Goal: Task Accomplishment & Management: Manage account settings

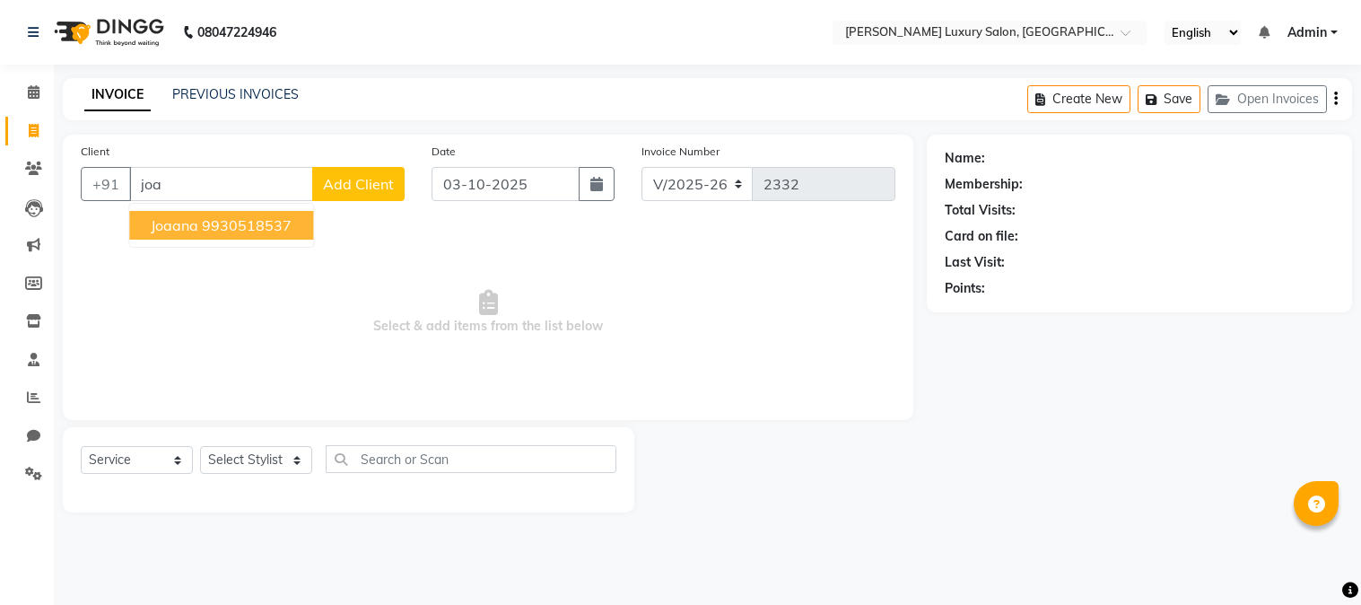
select select "7752"
select select "service"
click at [231, 231] on ngb-highlight "9930518537" at bounding box center [247, 225] width 90 height 18
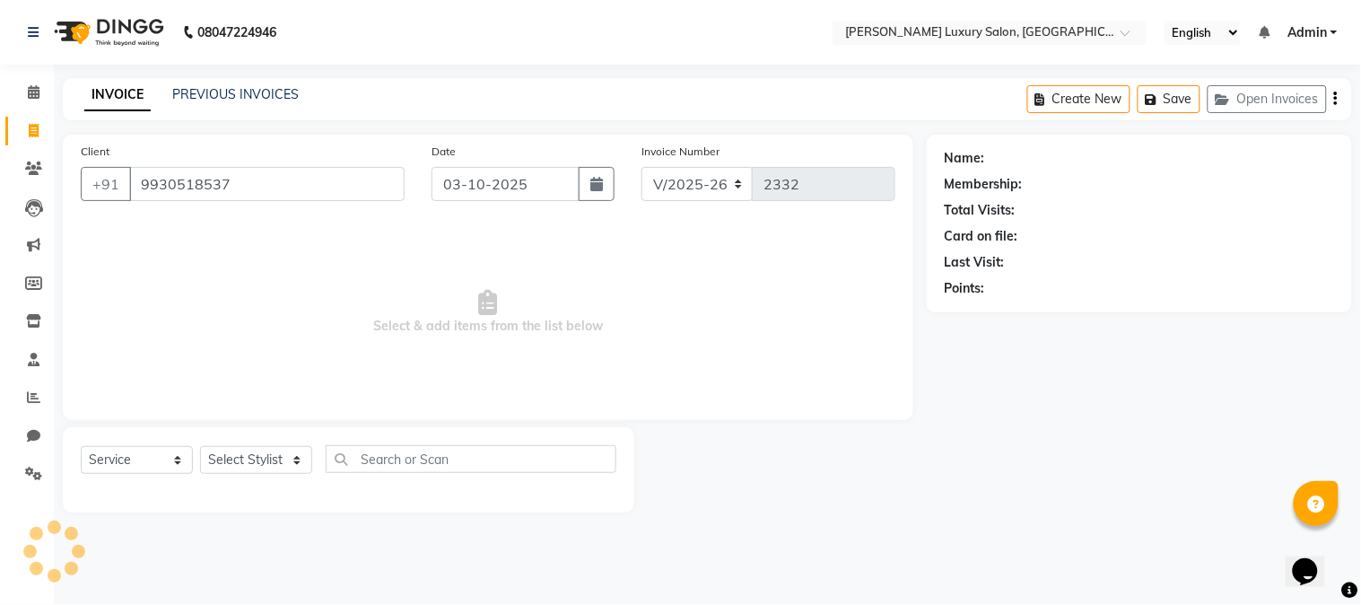
type input "9930518537"
click at [233, 461] on select "Select Stylist [PERSON_NAME] [PERSON_NAME] Pol [PERSON_NAME] [PERSON_NAME] Salo…" at bounding box center [256, 460] width 112 height 28
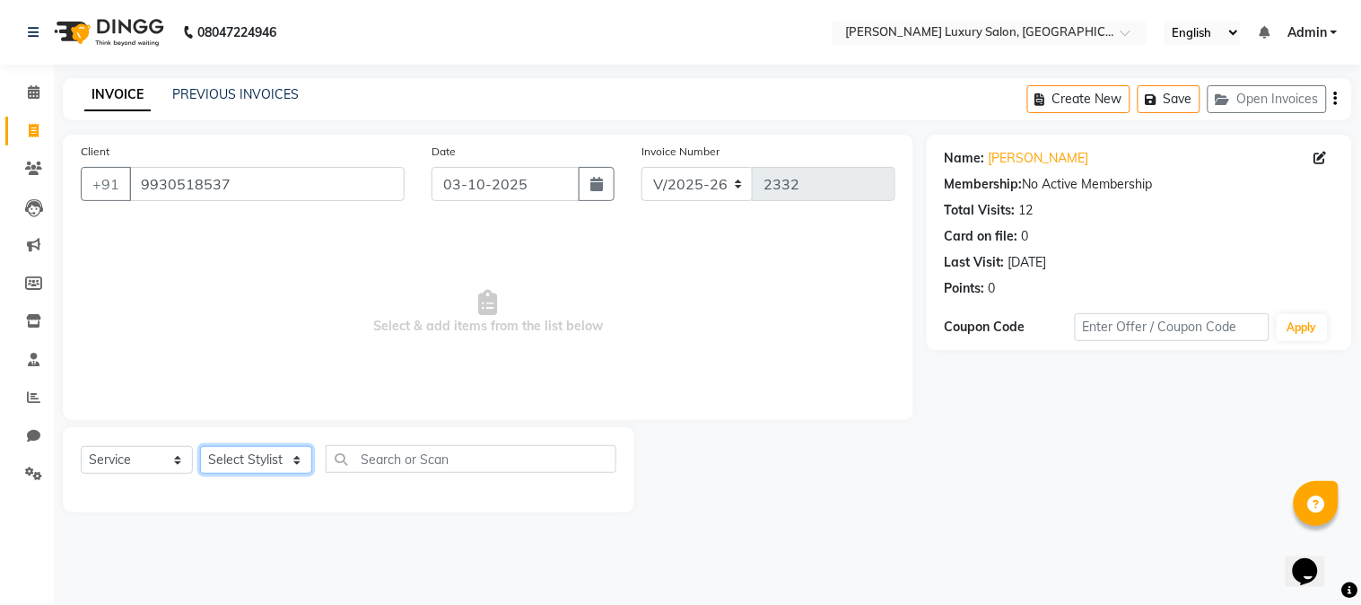
select select "69294"
click at [200, 447] on select "Select Stylist [PERSON_NAME] [PERSON_NAME] Pol [PERSON_NAME] [PERSON_NAME] Salo…" at bounding box center [256, 460] width 112 height 28
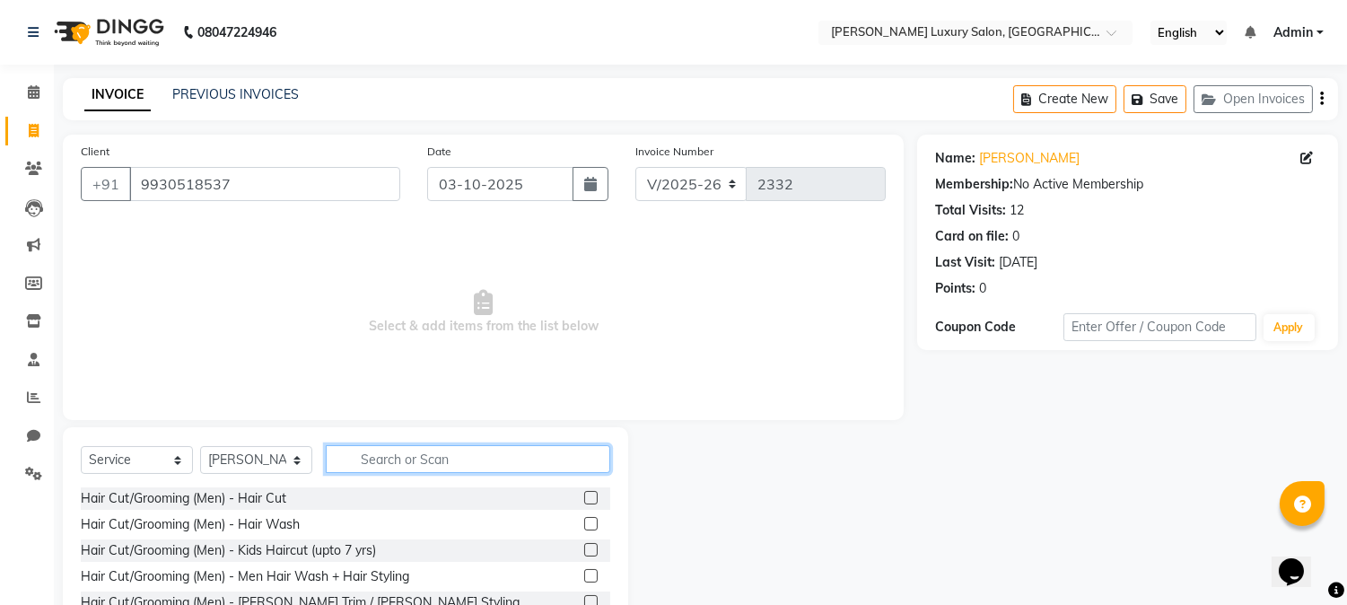
click at [422, 461] on input "text" at bounding box center [468, 459] width 284 height 28
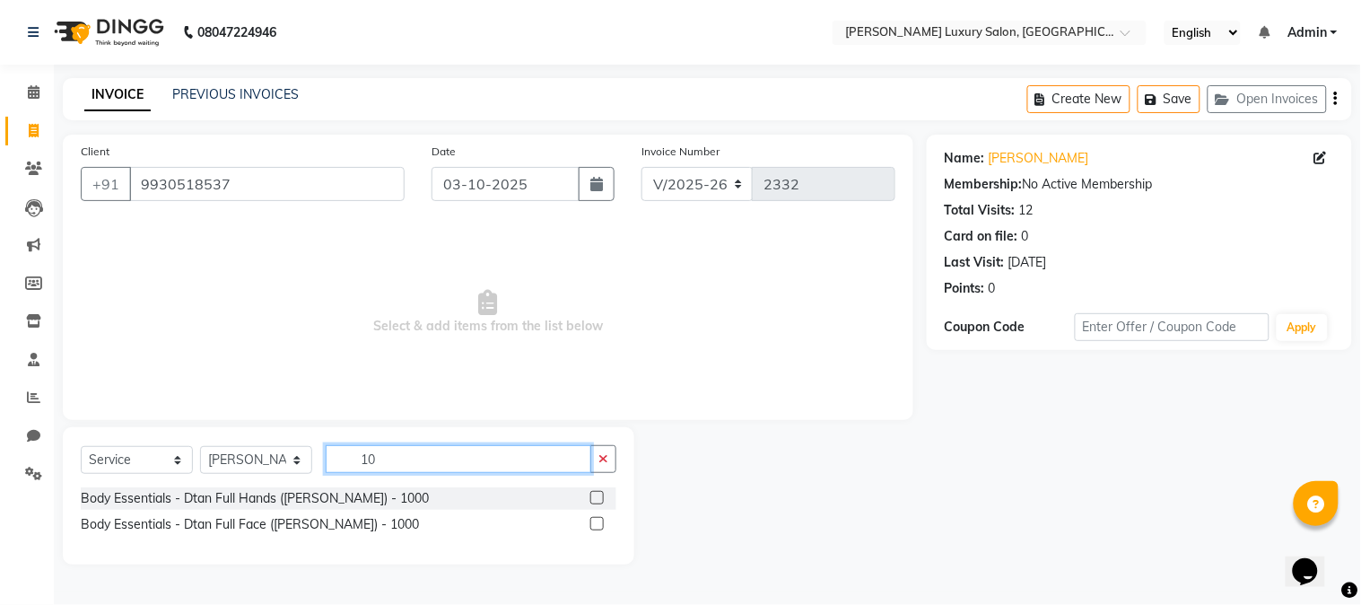
type input "1"
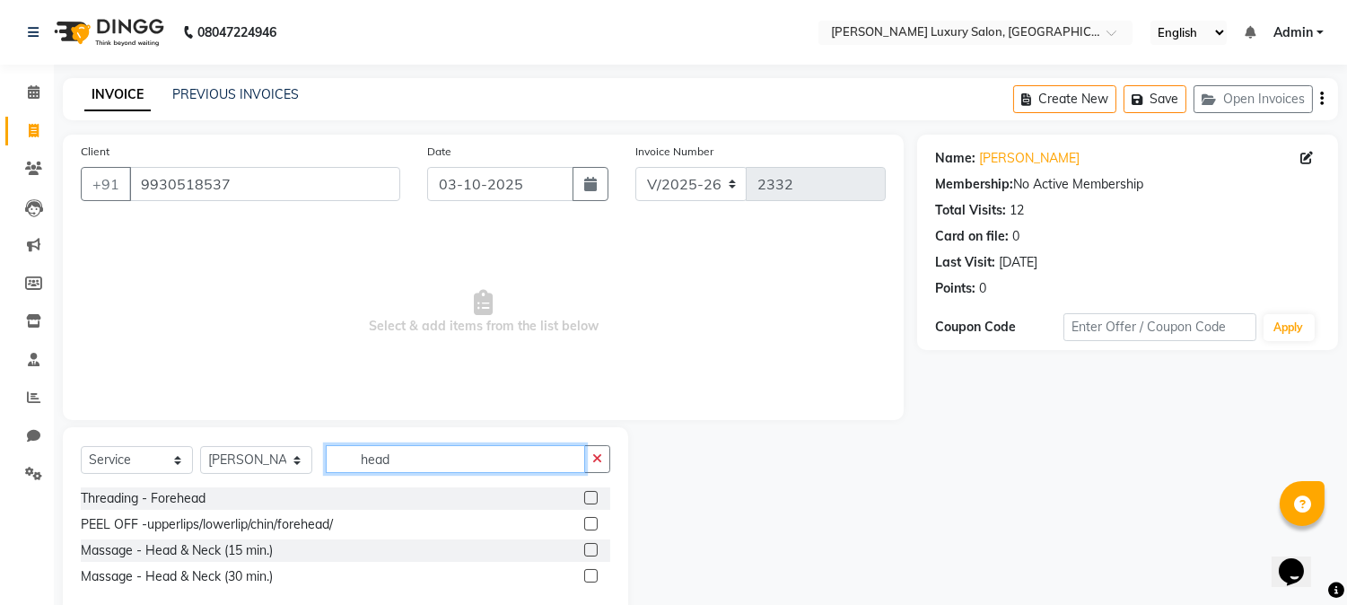
scroll to position [39, 0]
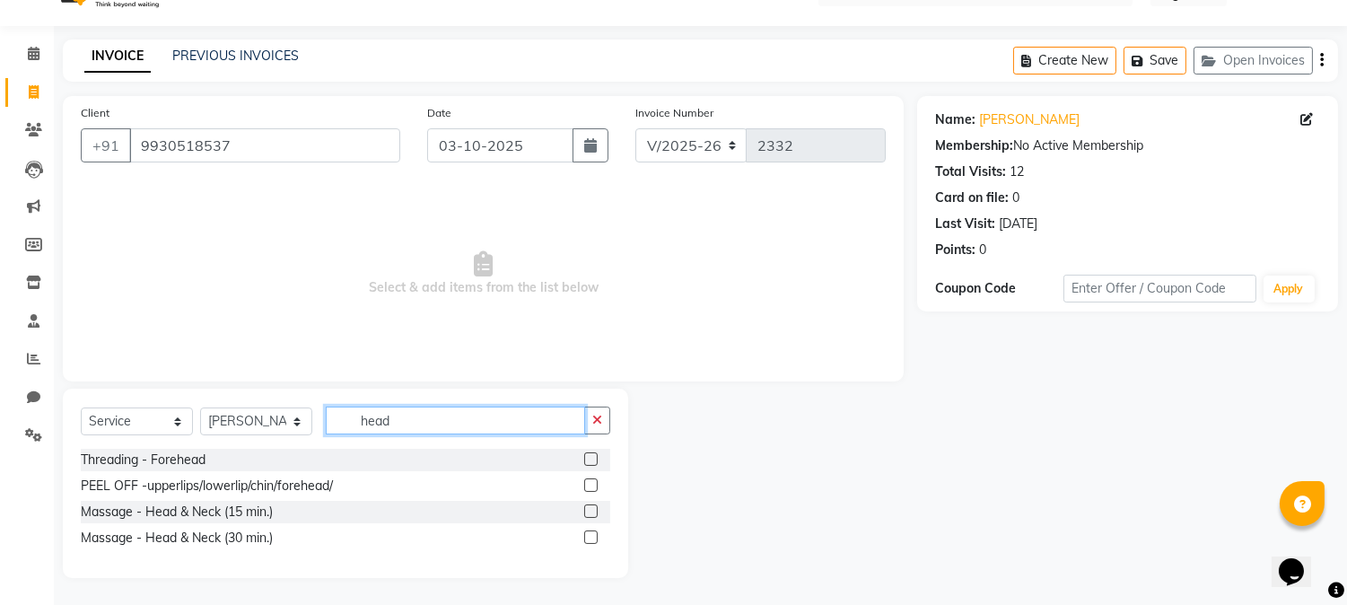
type input "head"
click at [589, 537] on label at bounding box center [590, 536] width 13 height 13
click at [589, 537] on input "checkbox" at bounding box center [590, 538] width 12 height 12
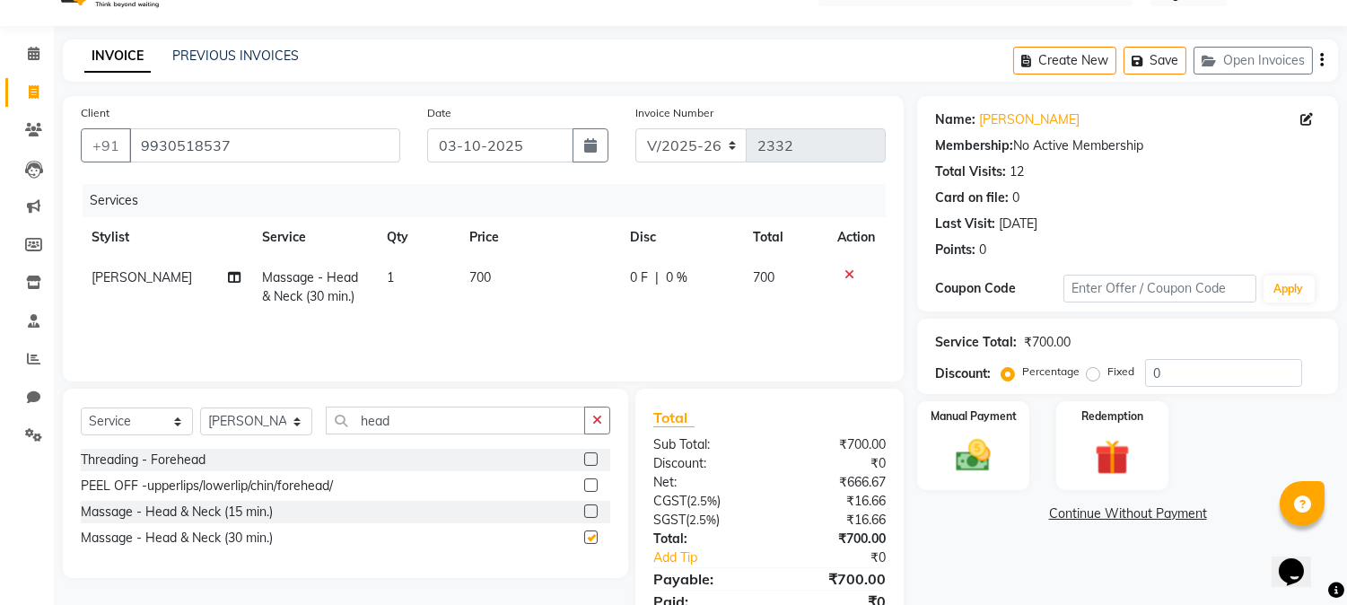
checkbox input "false"
click at [476, 276] on span "700" at bounding box center [480, 277] width 22 height 16
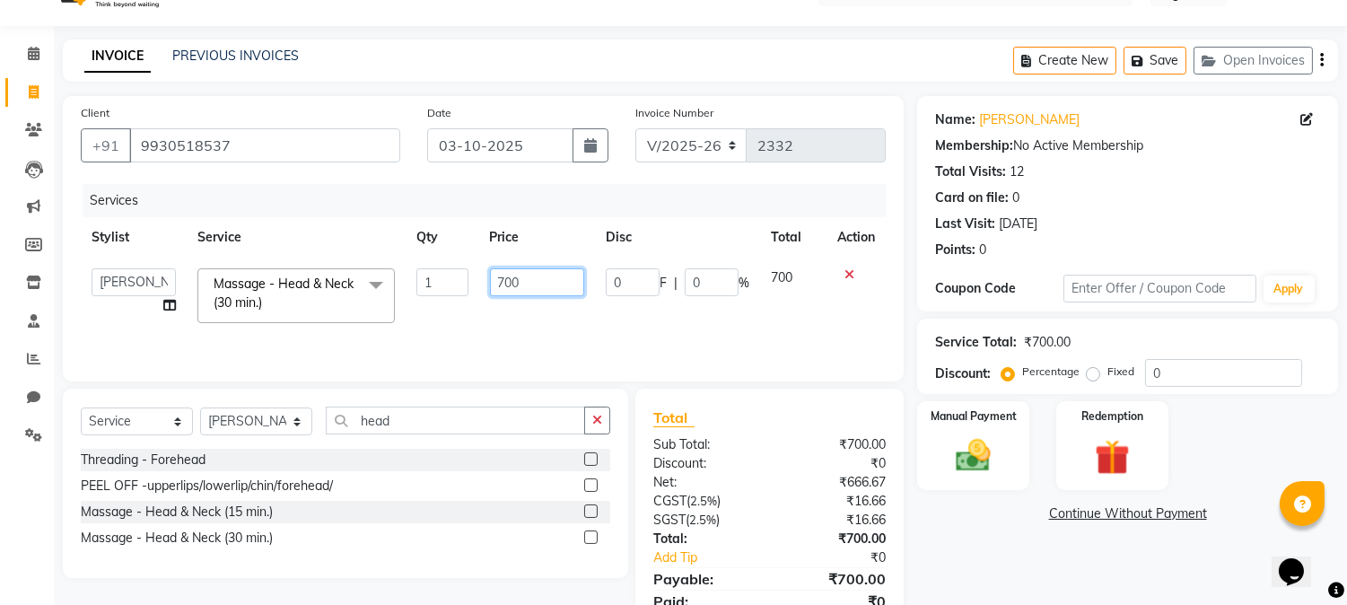
drag, startPoint x: 487, startPoint y: 276, endPoint x: 491, endPoint y: 287, distance: 11.3
click at [491, 287] on input "700" at bounding box center [537, 282] width 94 height 28
type input "1040"
click at [534, 316] on td "1040" at bounding box center [537, 296] width 116 height 76
click at [982, 459] on img at bounding box center [973, 456] width 59 height 42
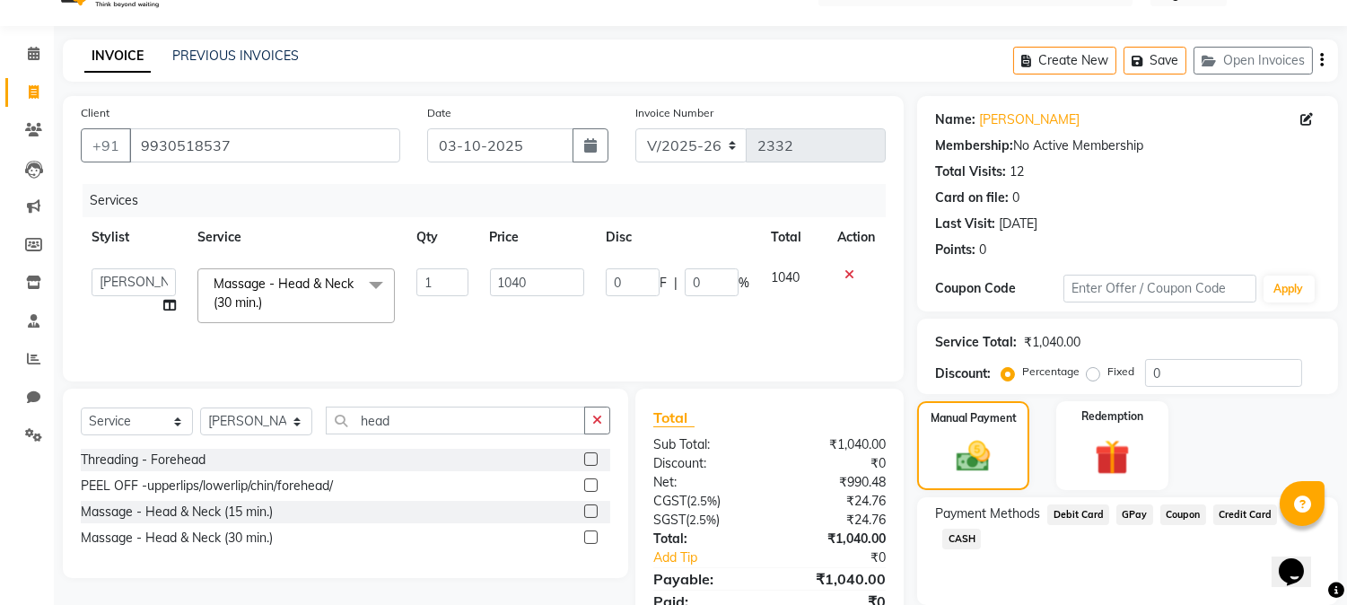
click at [1131, 508] on span "GPay" at bounding box center [1134, 514] width 37 height 21
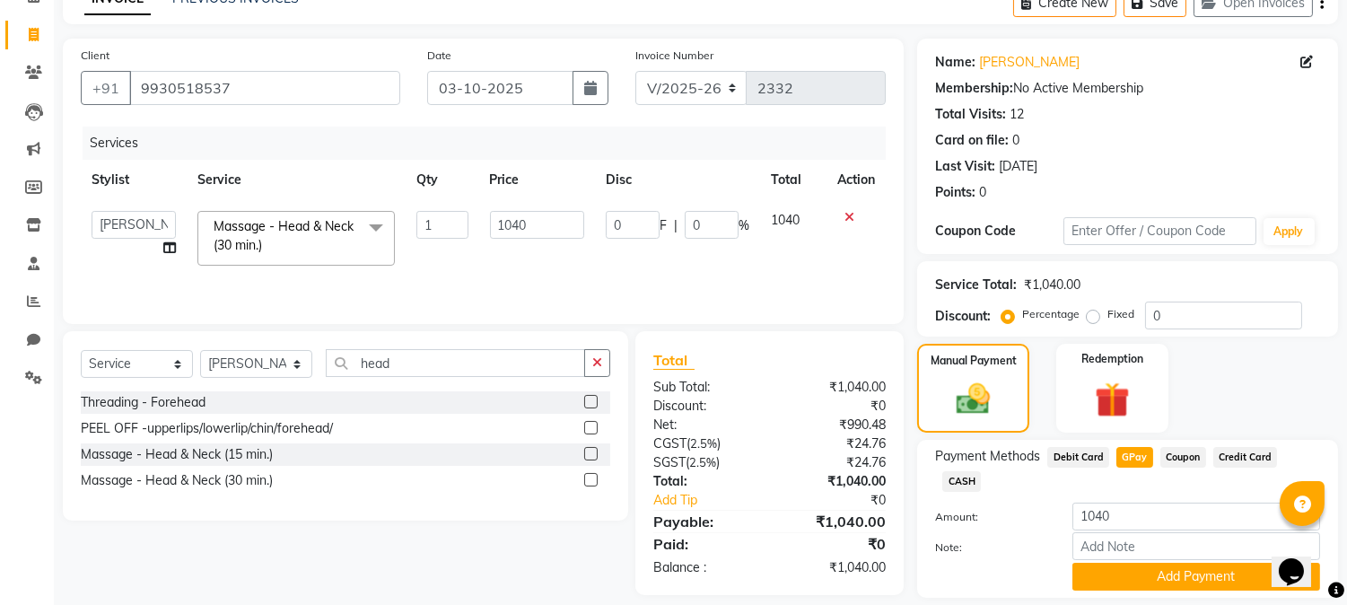
scroll to position [127, 0]
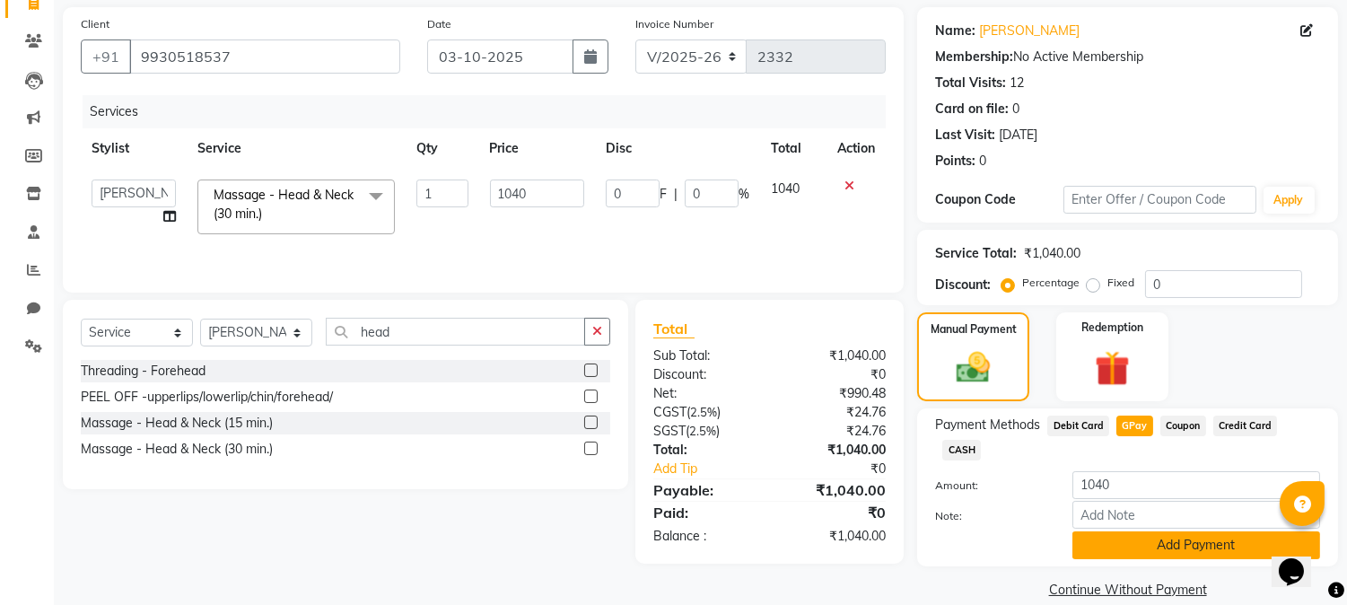
click at [1159, 531] on button "Add Payment" at bounding box center [1196, 545] width 248 height 28
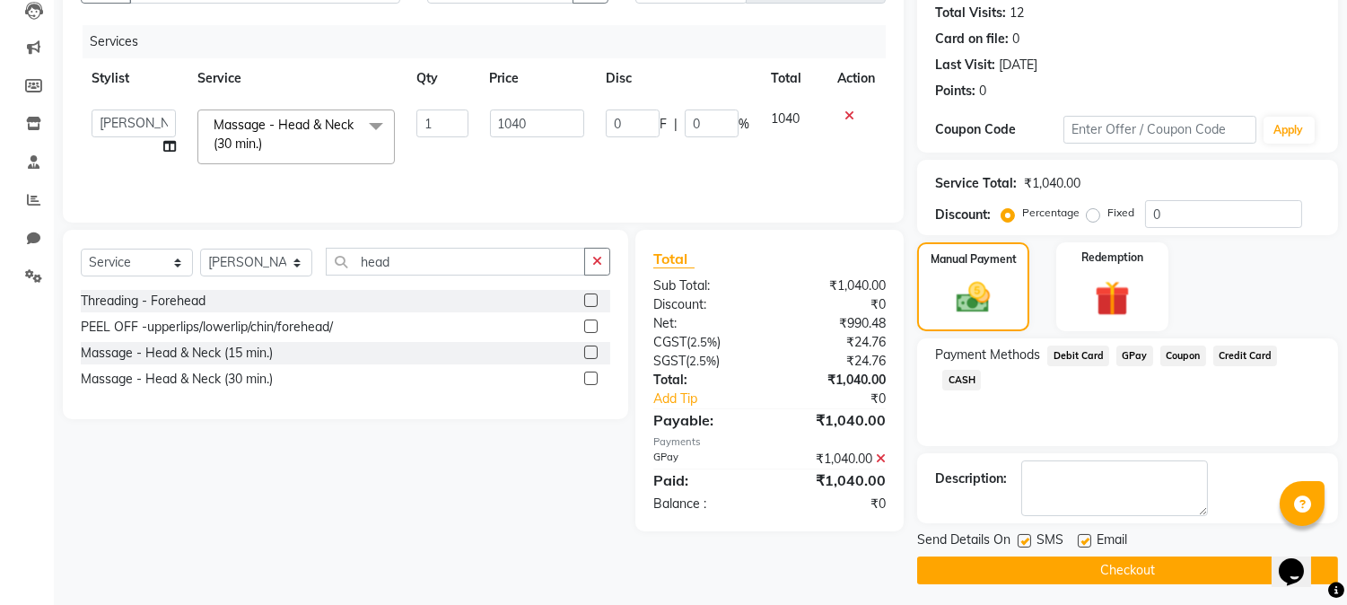
scroll to position [202, 0]
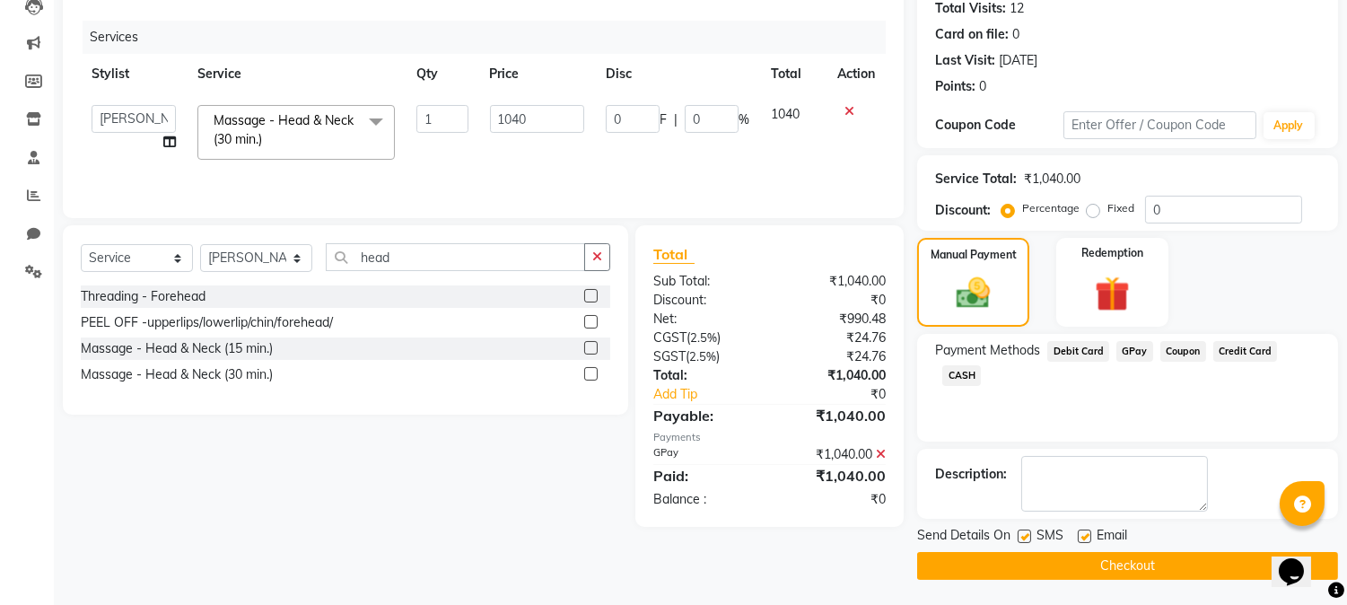
click at [1099, 558] on button "Checkout" at bounding box center [1127, 566] width 421 height 28
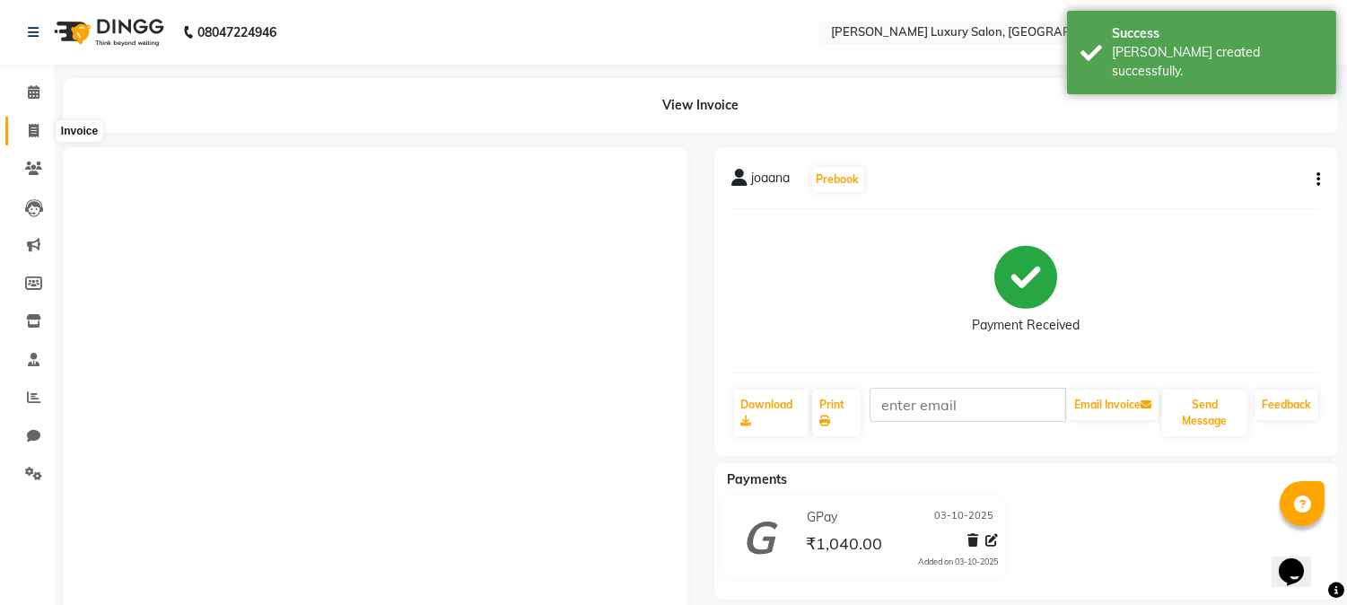
click at [22, 135] on span at bounding box center [33, 131] width 31 height 21
select select "7752"
select select "service"
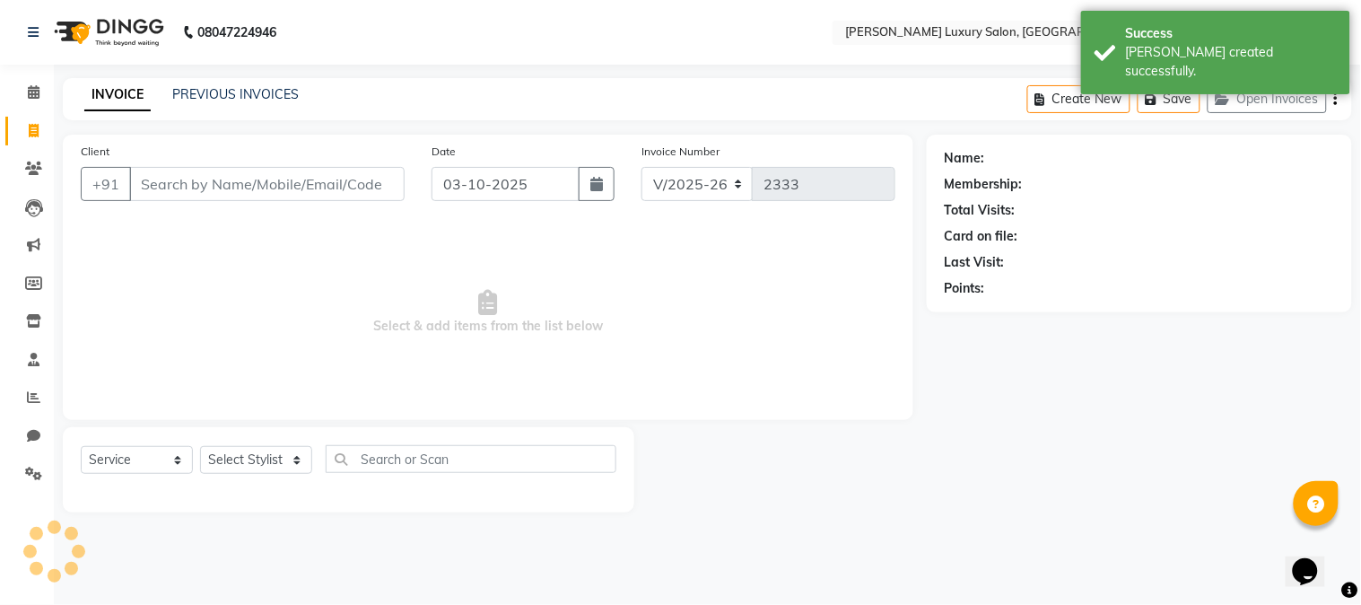
click at [190, 184] on input "Client" at bounding box center [266, 184] width 275 height 34
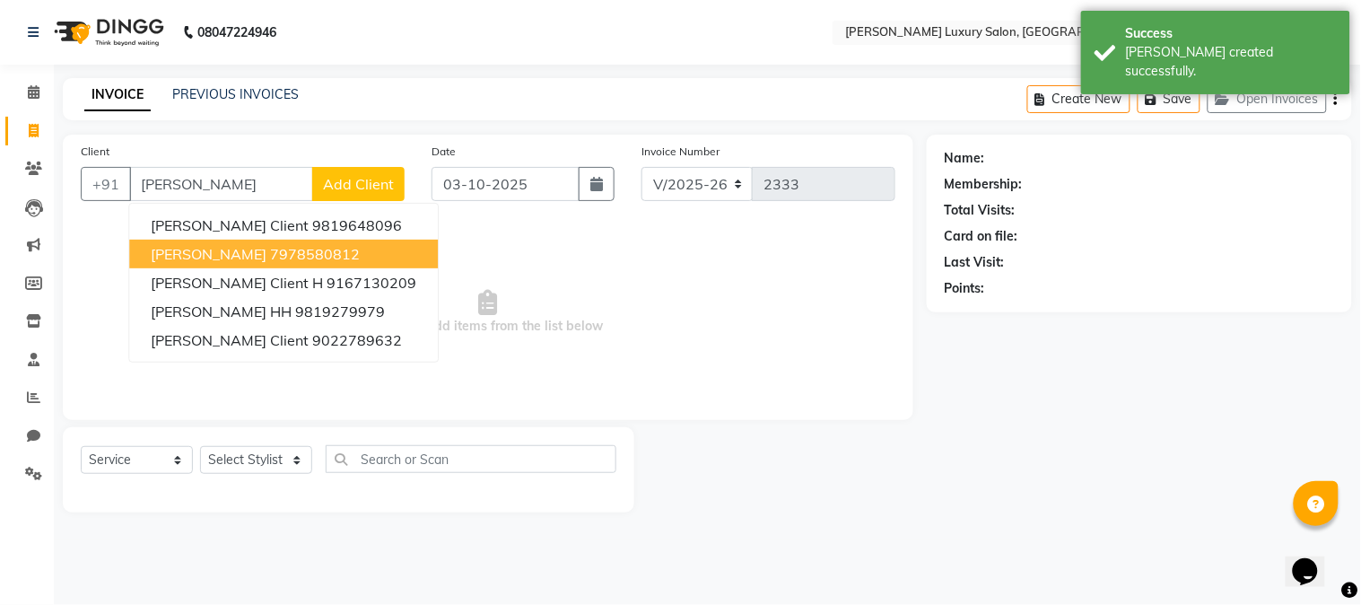
click at [270, 253] on ngb-highlight "7978580812" at bounding box center [315, 254] width 90 height 18
type input "7978580812"
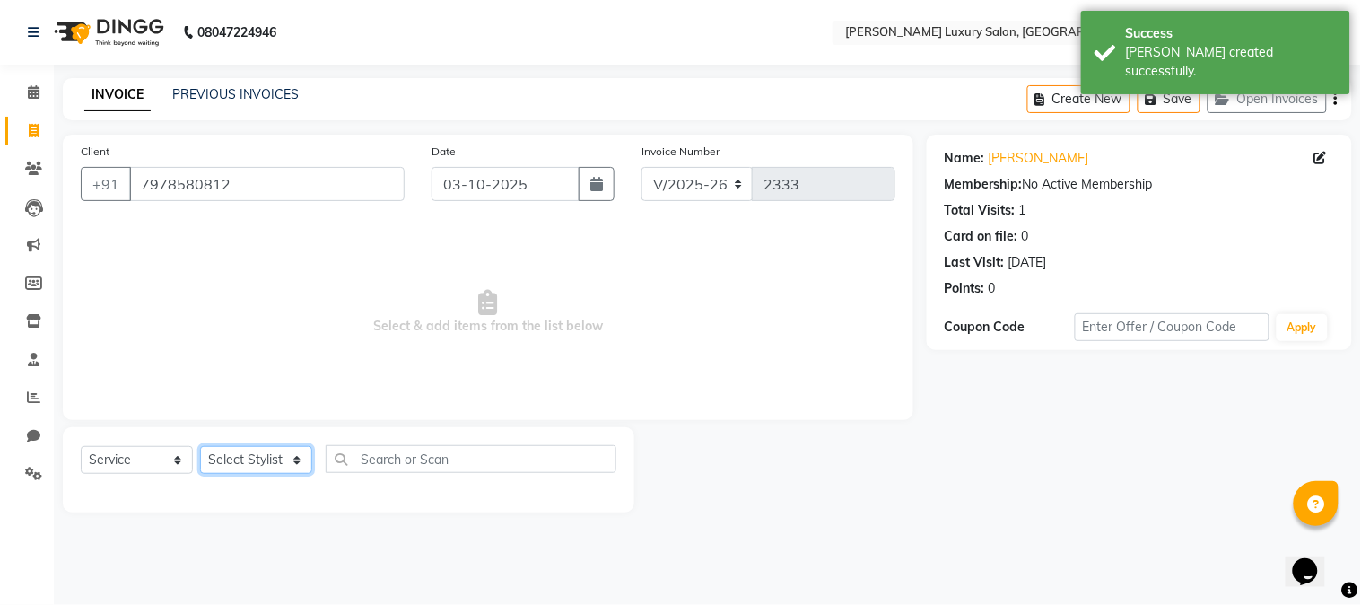
click at [230, 452] on select "Select Stylist [PERSON_NAME] [PERSON_NAME] Pol [PERSON_NAME] [PERSON_NAME] Salo…" at bounding box center [256, 460] width 112 height 28
select select "69299"
click at [200, 447] on select "Select Stylist [PERSON_NAME] [PERSON_NAME] Pol [PERSON_NAME] [PERSON_NAME] Salo…" at bounding box center [256, 460] width 112 height 28
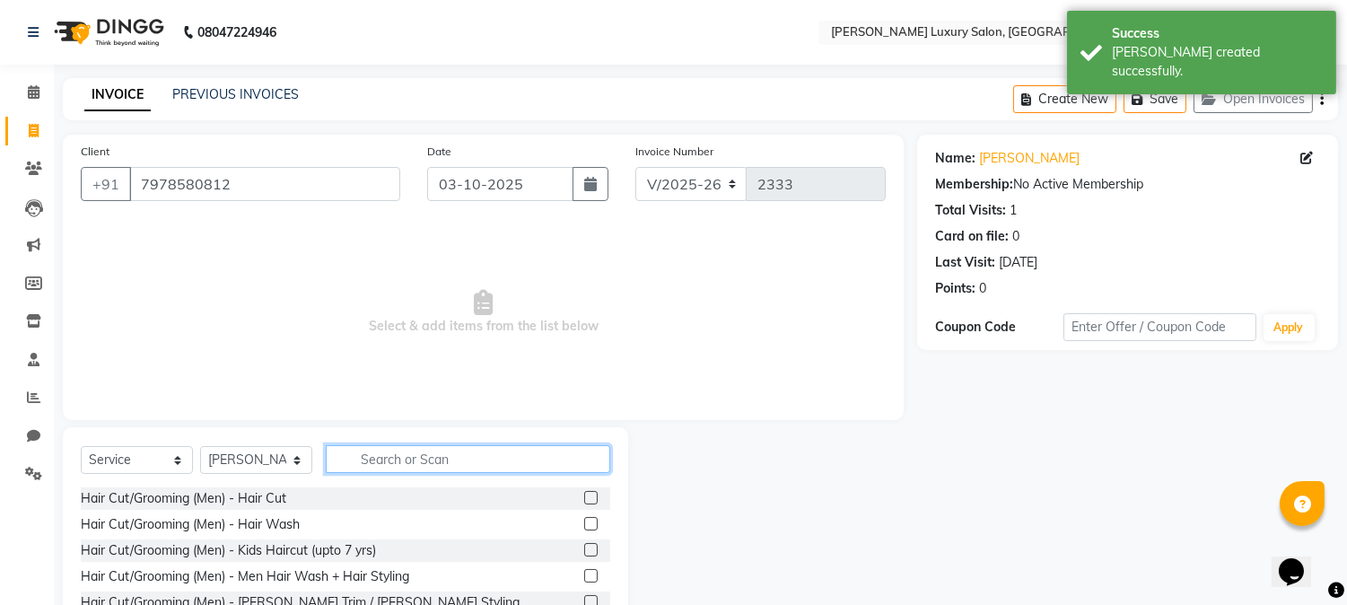
click at [397, 454] on input "text" at bounding box center [468, 459] width 284 height 28
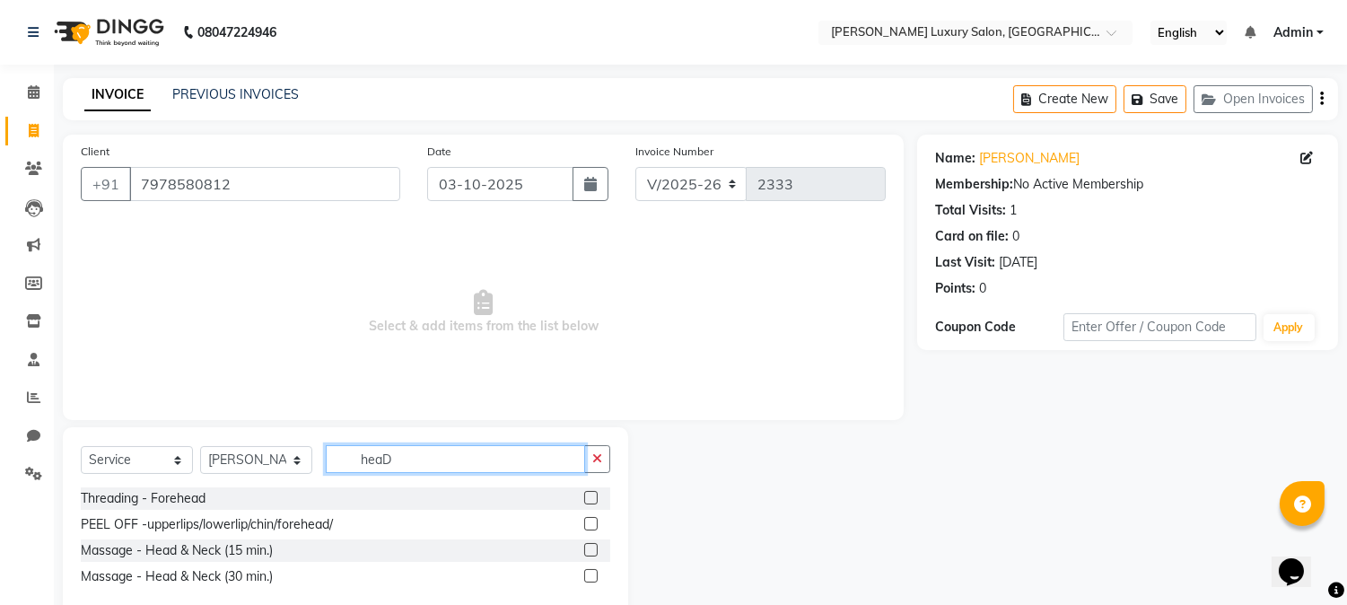
type input "heaD"
click at [596, 551] on label at bounding box center [590, 549] width 13 height 13
click at [596, 551] on input "checkbox" at bounding box center [590, 551] width 12 height 12
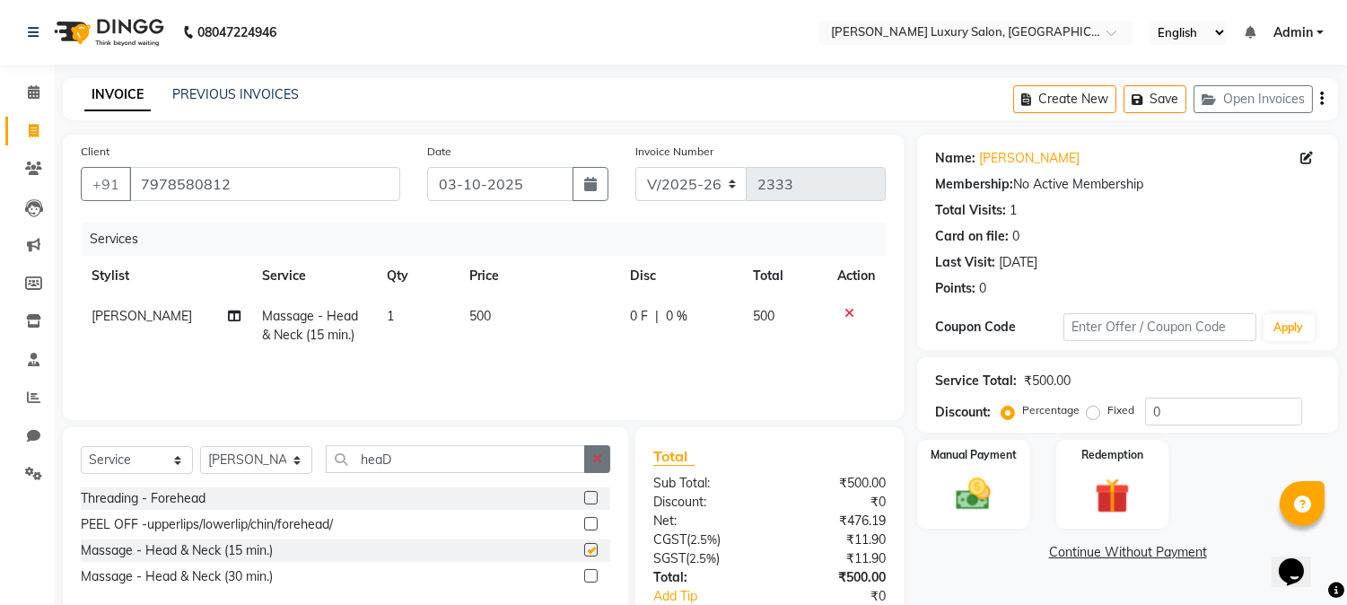
checkbox input "false"
click at [659, 315] on div "0 F | 0 %" at bounding box center [680, 316] width 101 height 19
select select "69299"
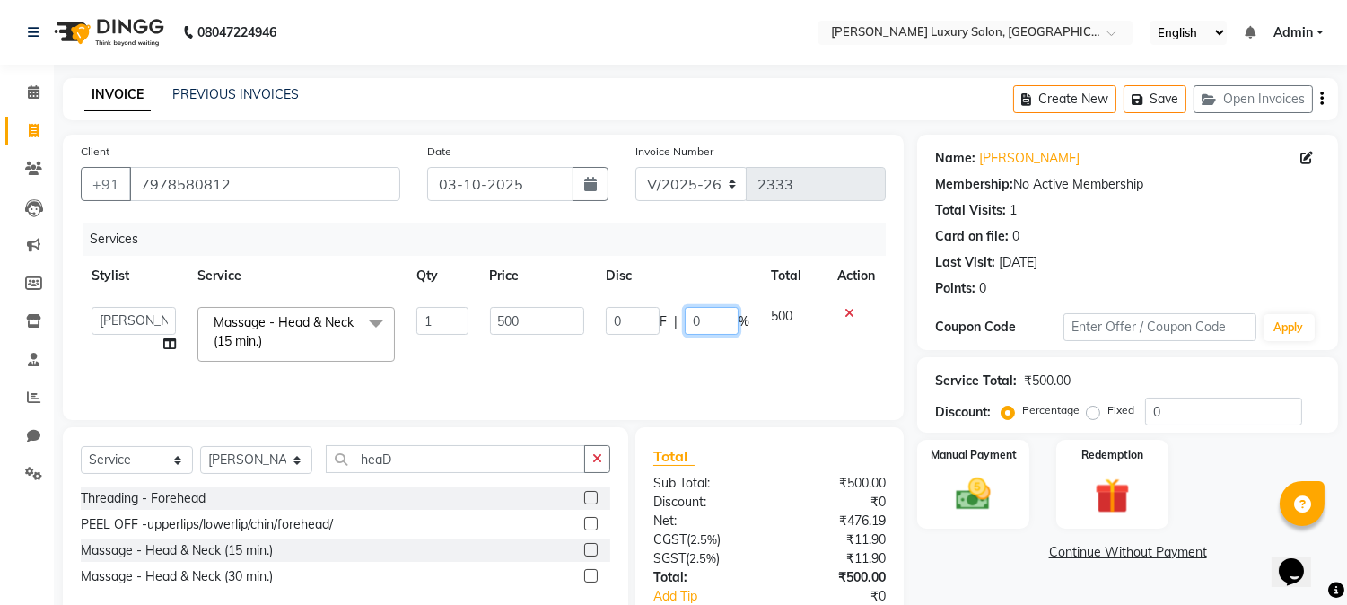
drag, startPoint x: 709, startPoint y: 324, endPoint x: 686, endPoint y: 324, distance: 22.4
click at [686, 324] on input "0" at bounding box center [712, 321] width 54 height 28
type input "20"
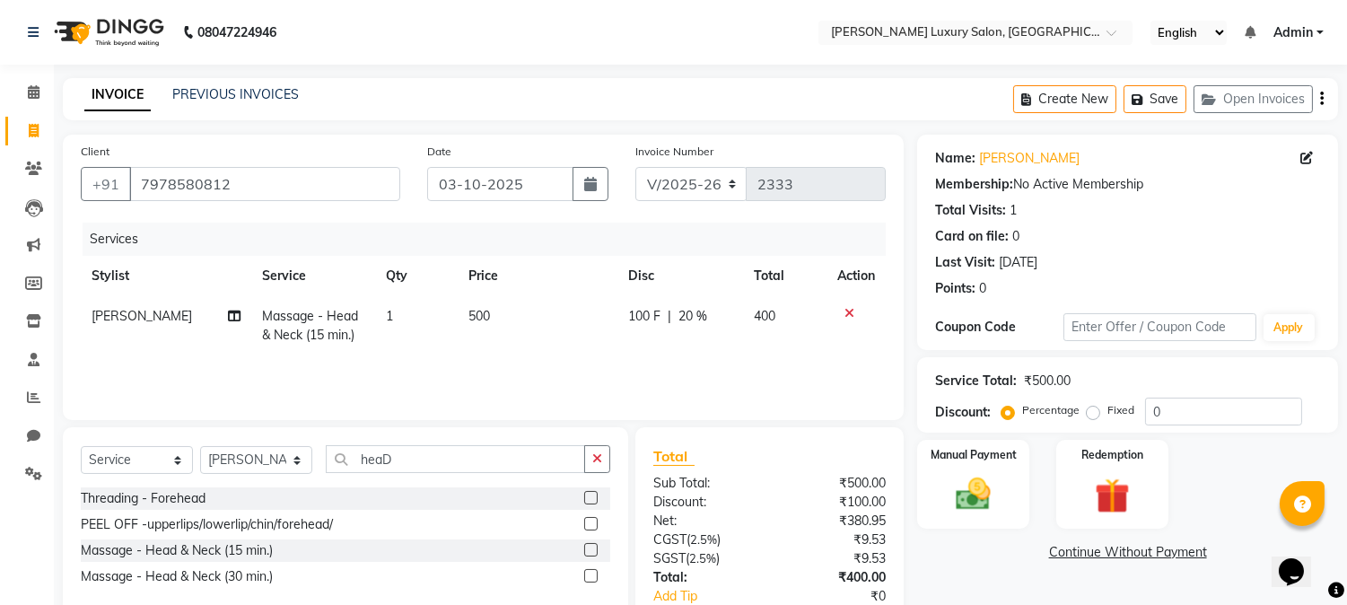
click at [749, 365] on div "Services Stylist Service Qty Price Disc Total Action [PERSON_NAME] Massage - He…" at bounding box center [483, 312] width 805 height 179
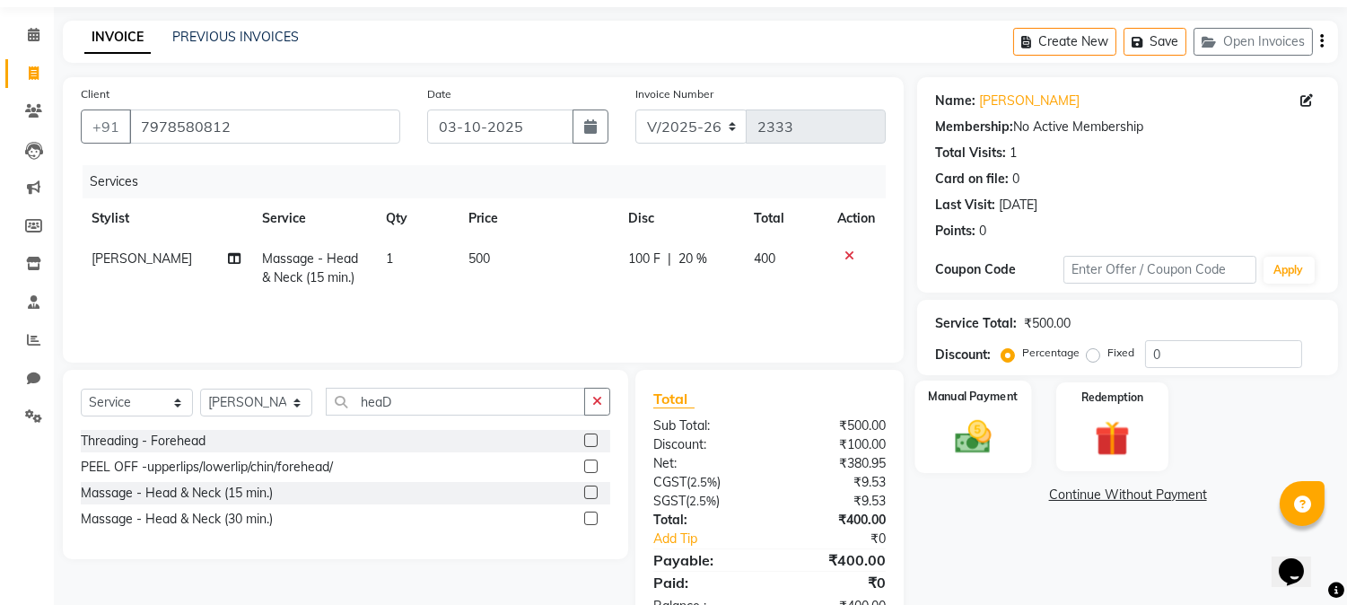
scroll to position [112, 0]
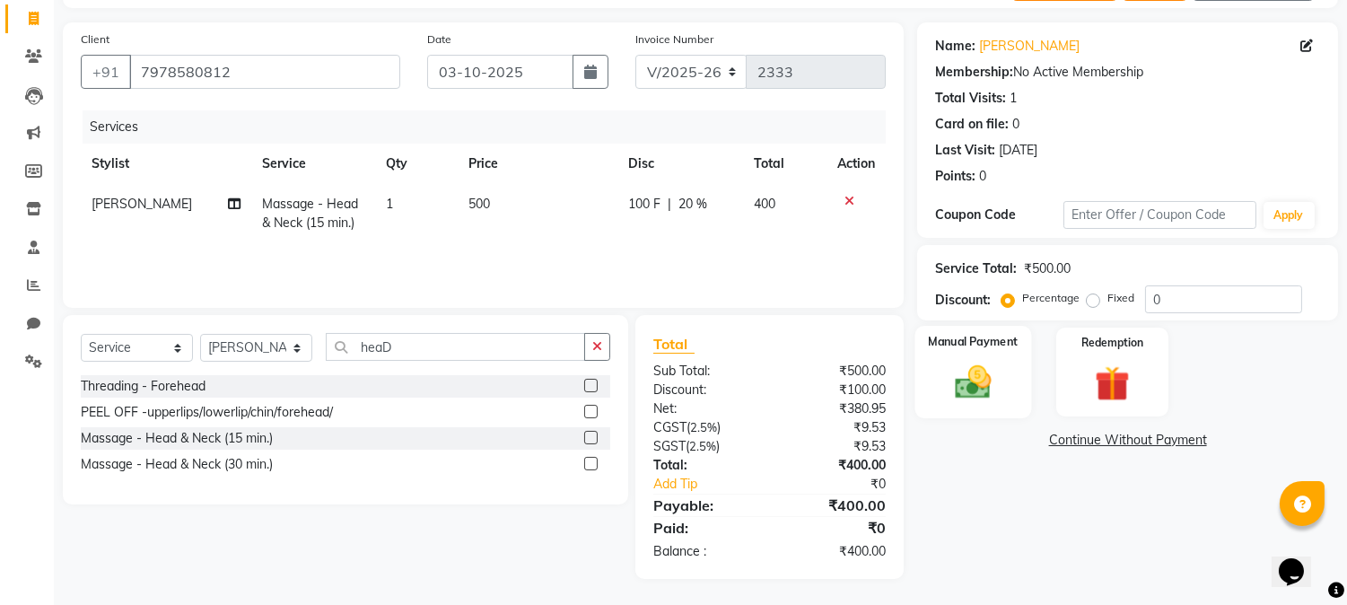
click at [953, 364] on img at bounding box center [973, 383] width 59 height 42
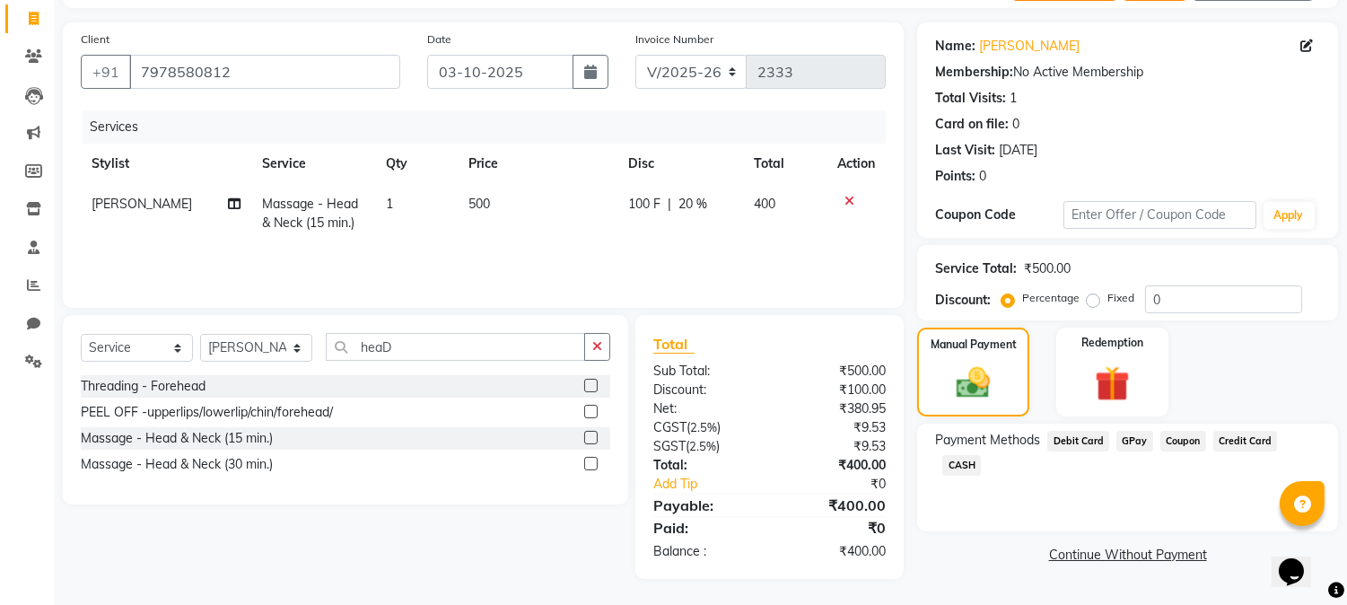
click at [1131, 432] on span "GPay" at bounding box center [1134, 441] width 37 height 21
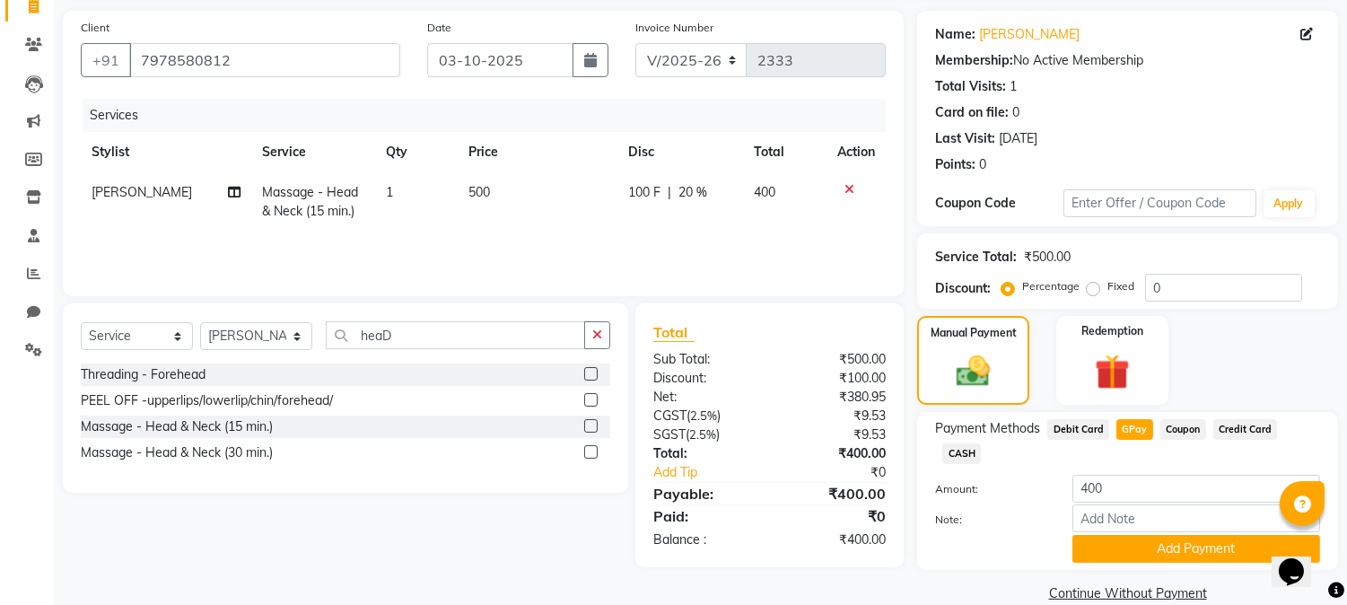
scroll to position [127, 0]
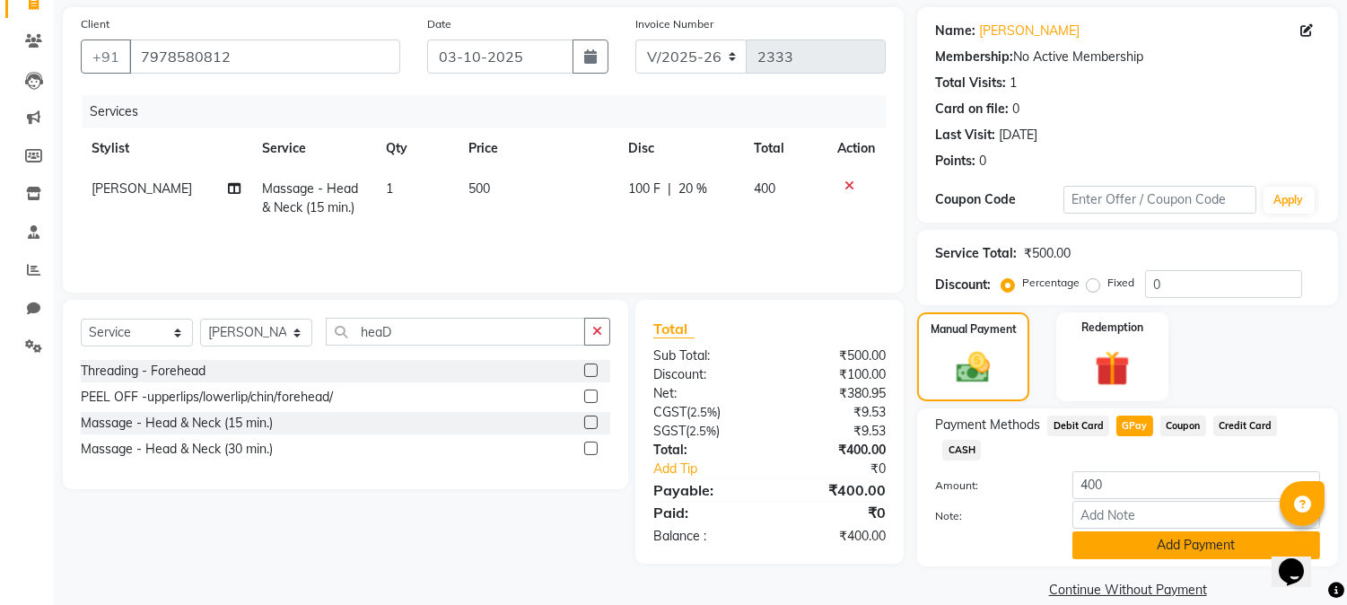
click at [1209, 531] on button "Add Payment" at bounding box center [1196, 545] width 248 height 28
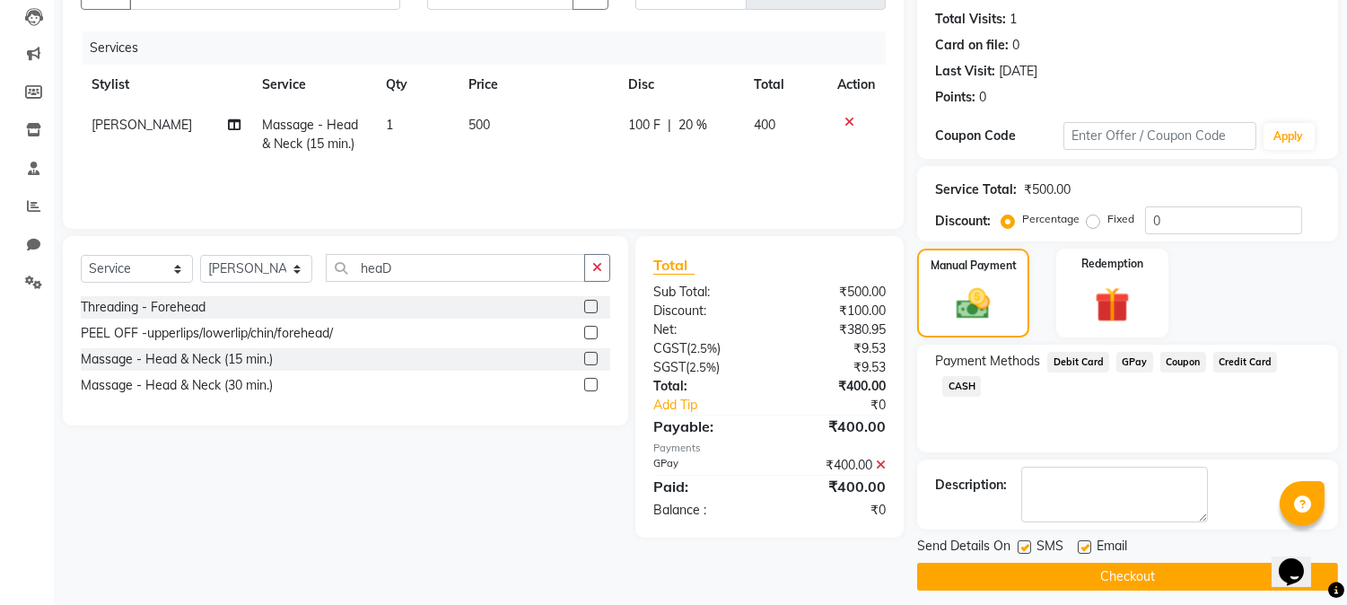
scroll to position [202, 0]
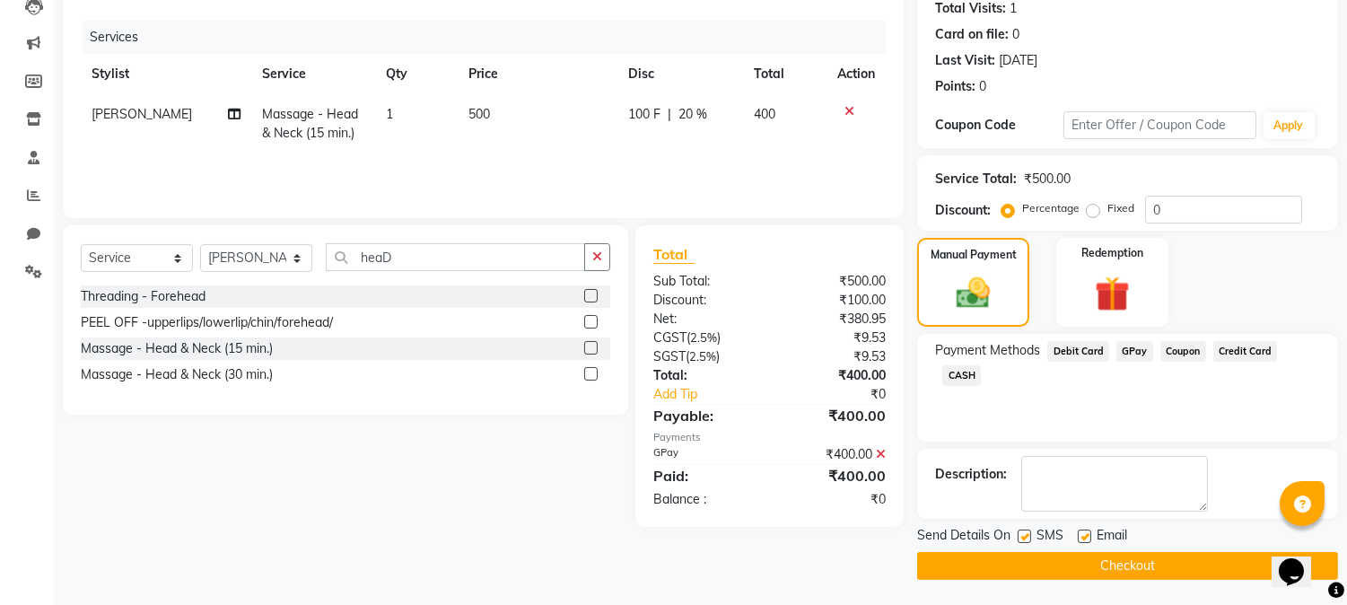
click at [1108, 563] on button "Checkout" at bounding box center [1127, 566] width 421 height 28
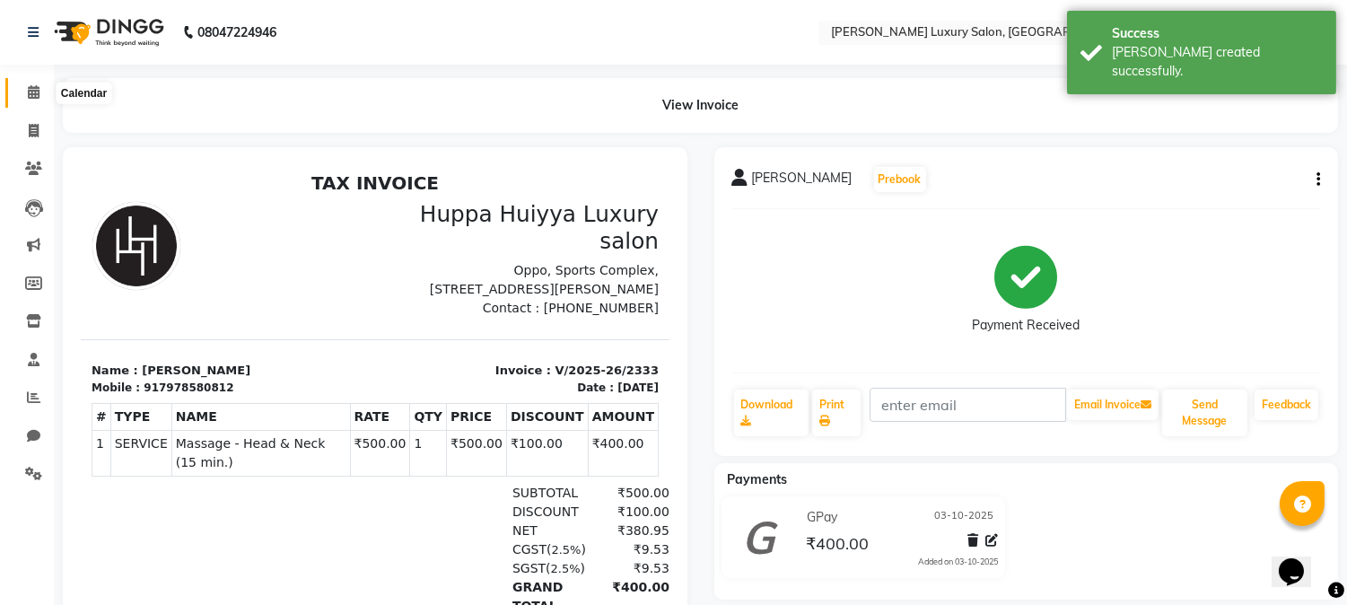
click at [30, 88] on icon at bounding box center [34, 91] width 12 height 13
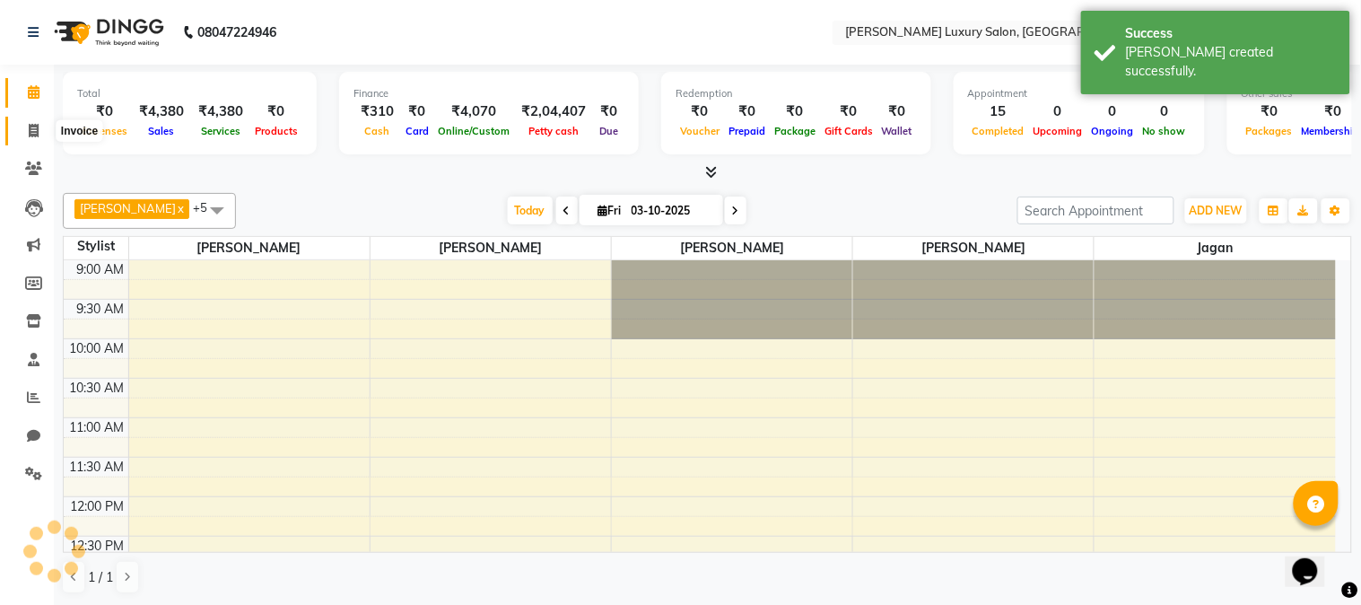
click at [27, 138] on span at bounding box center [33, 131] width 31 height 21
select select "7752"
select select "service"
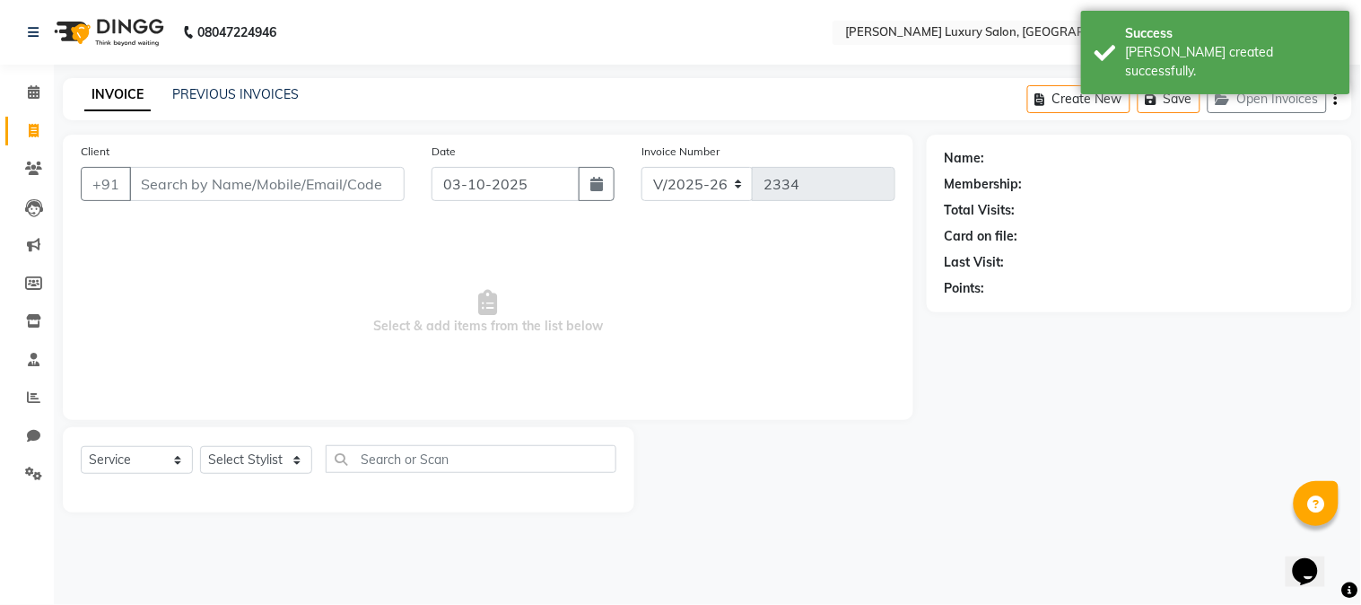
click at [219, 190] on input "Client" at bounding box center [266, 184] width 275 height 34
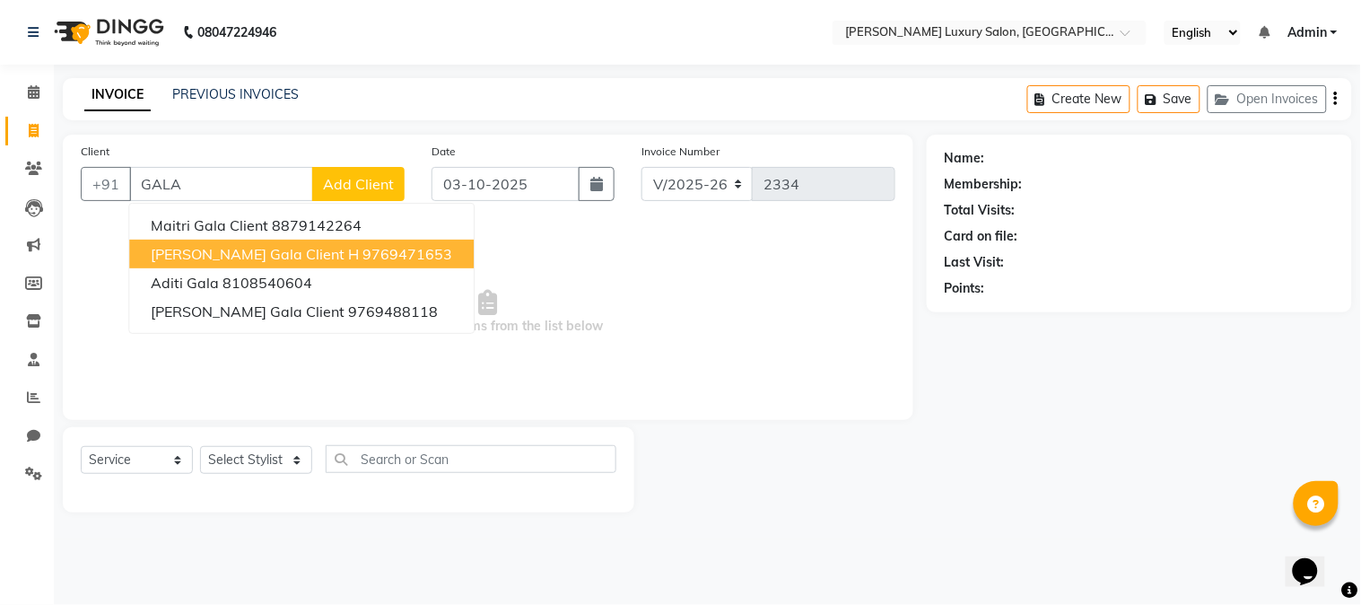
click at [240, 257] on span "[PERSON_NAME] Gala Client H" at bounding box center [255, 254] width 208 height 18
type input "9769471653"
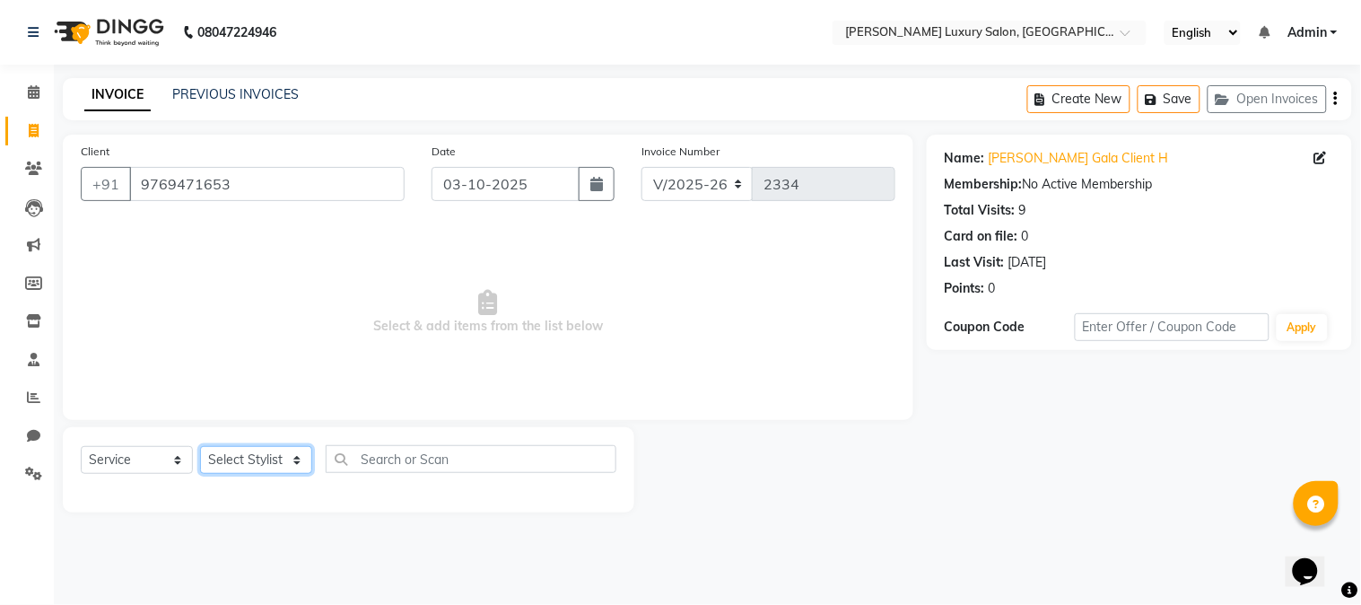
click at [266, 459] on select "Select Stylist [PERSON_NAME] [PERSON_NAME] Pol [PERSON_NAME] [PERSON_NAME] Salo…" at bounding box center [256, 460] width 112 height 28
select select "69299"
click at [200, 447] on select "Select Stylist [PERSON_NAME] [PERSON_NAME] Pol [PERSON_NAME] [PERSON_NAME] Salo…" at bounding box center [256, 460] width 112 height 28
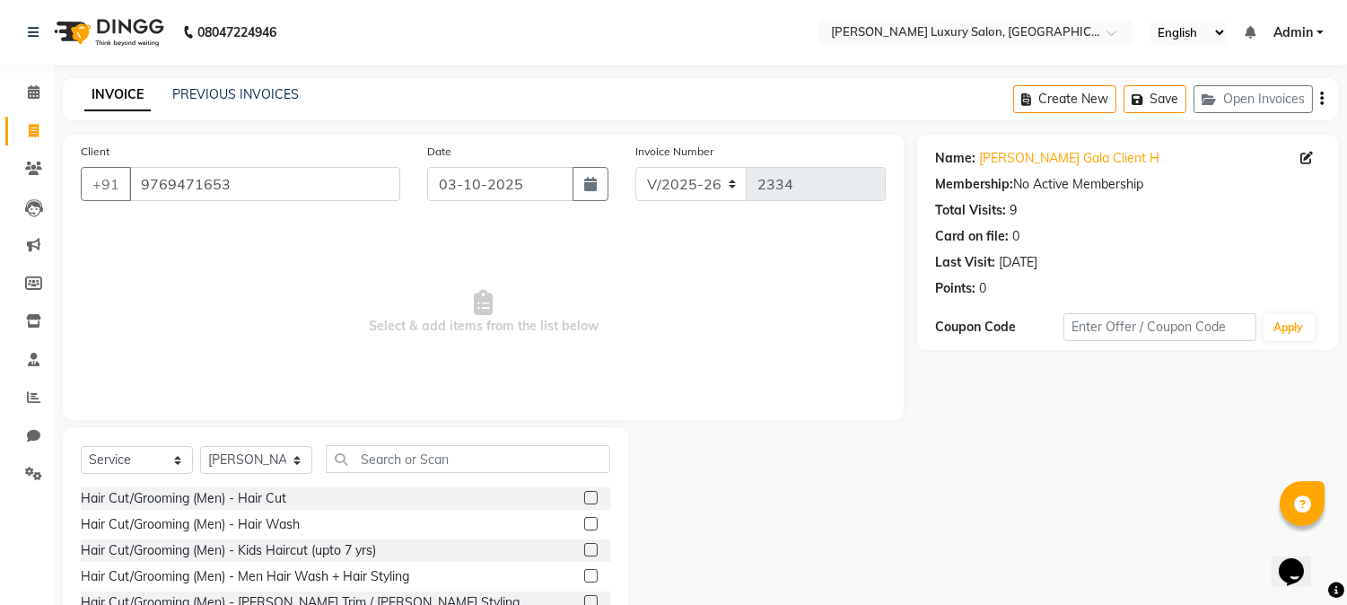
click at [584, 496] on label at bounding box center [590, 497] width 13 height 13
click at [584, 496] on input "checkbox" at bounding box center [590, 499] width 12 height 12
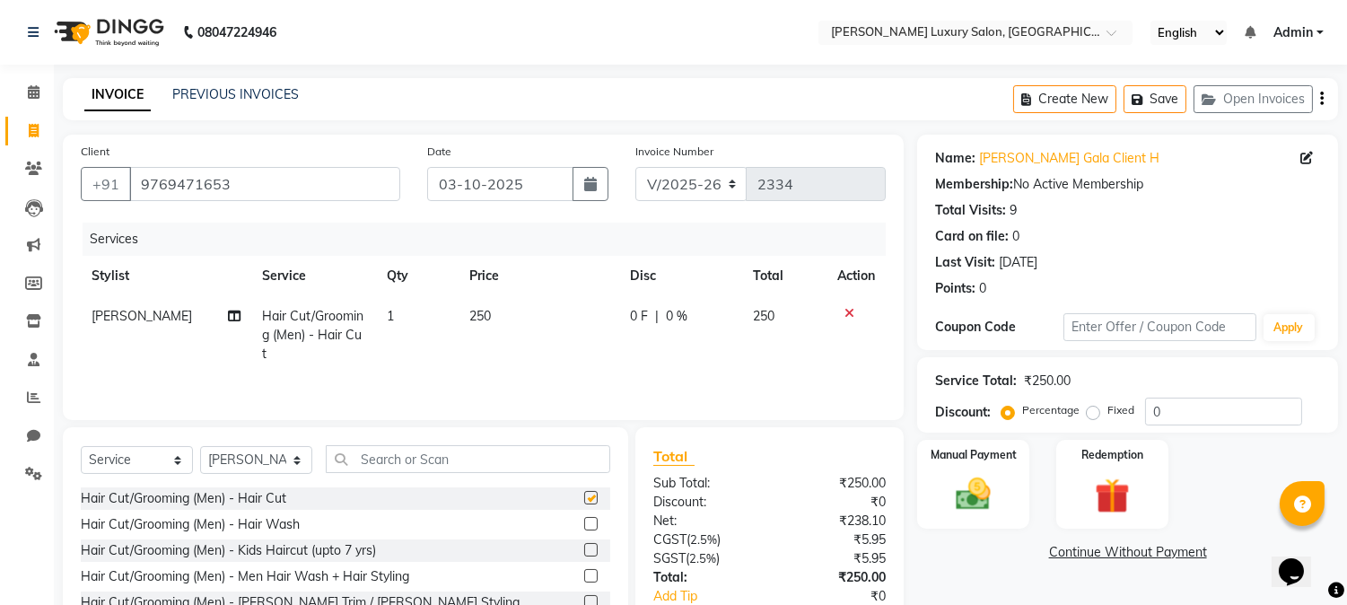
checkbox input "false"
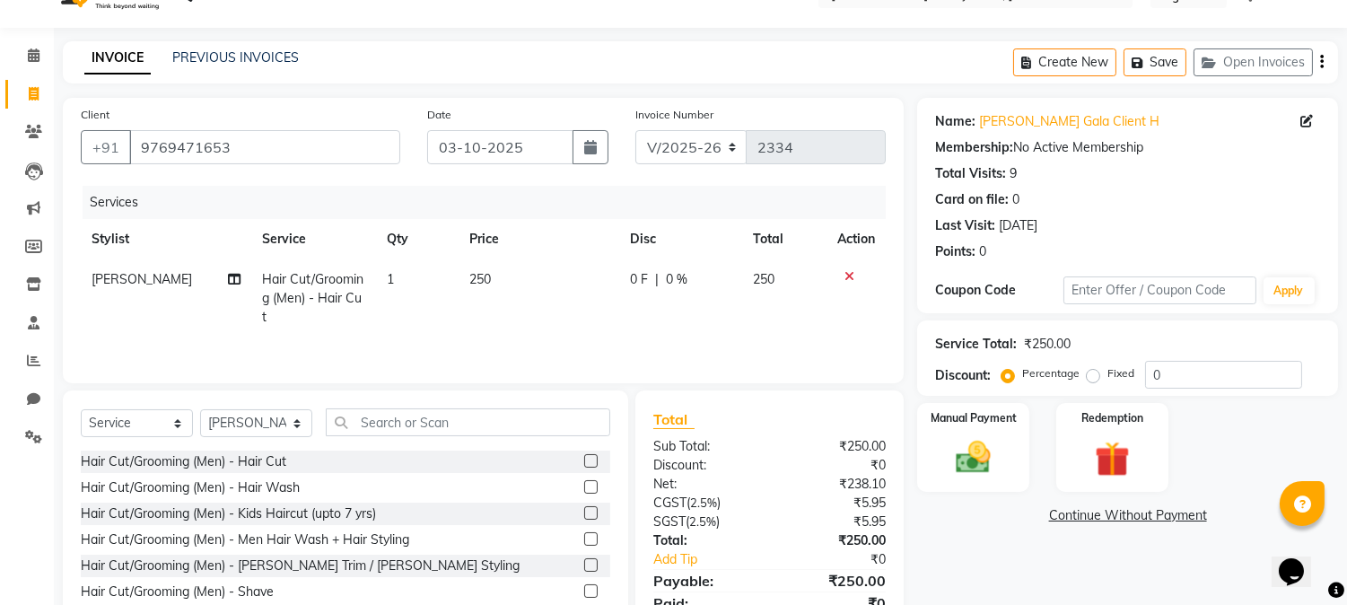
scroll to position [100, 0]
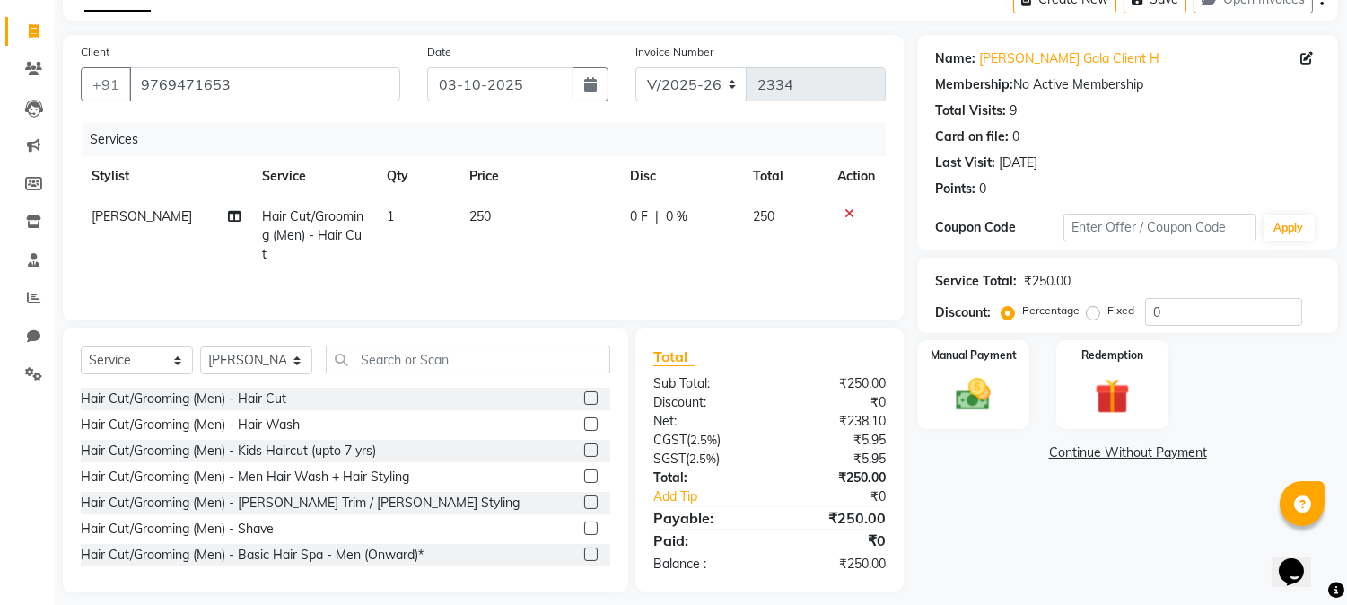
click at [584, 504] on label at bounding box center [590, 501] width 13 height 13
click at [584, 504] on input "checkbox" at bounding box center [590, 503] width 12 height 12
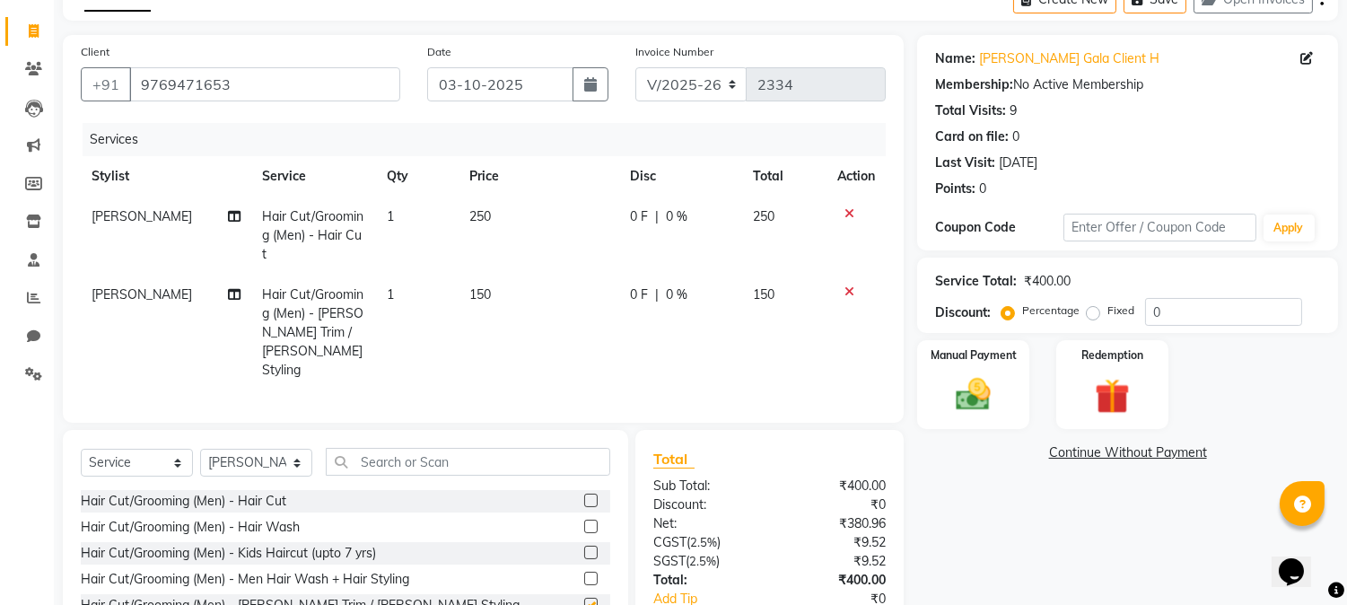
checkbox input "false"
click at [980, 414] on img at bounding box center [973, 395] width 59 height 42
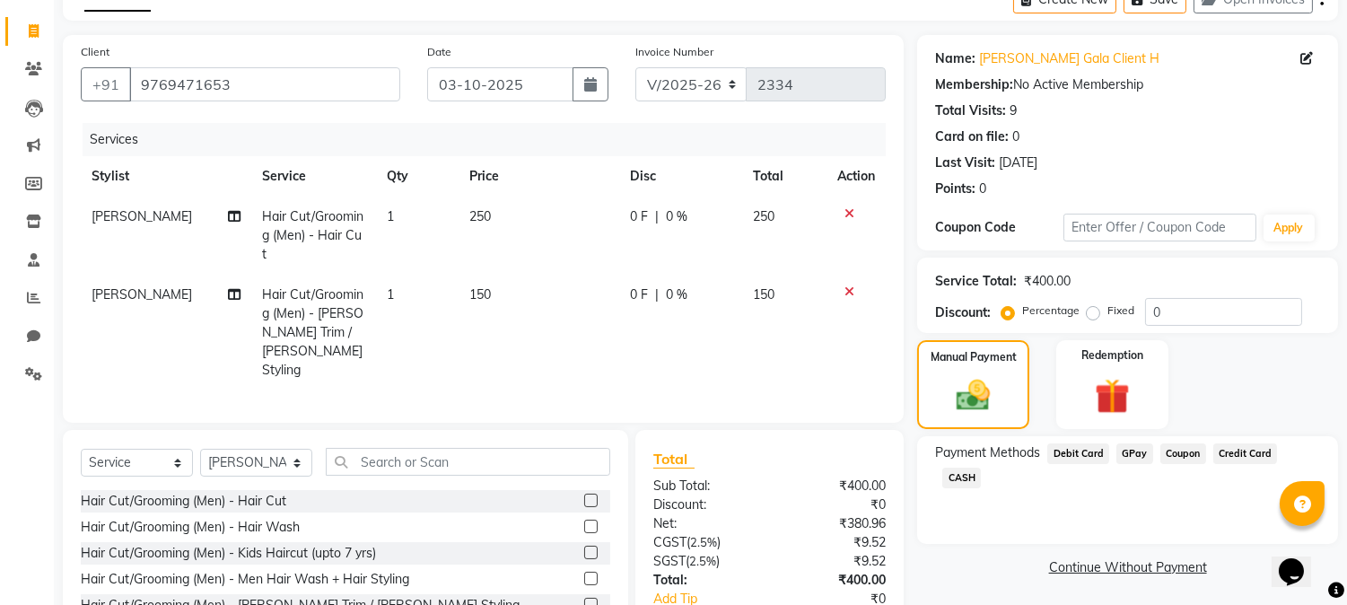
scroll to position [193, 0]
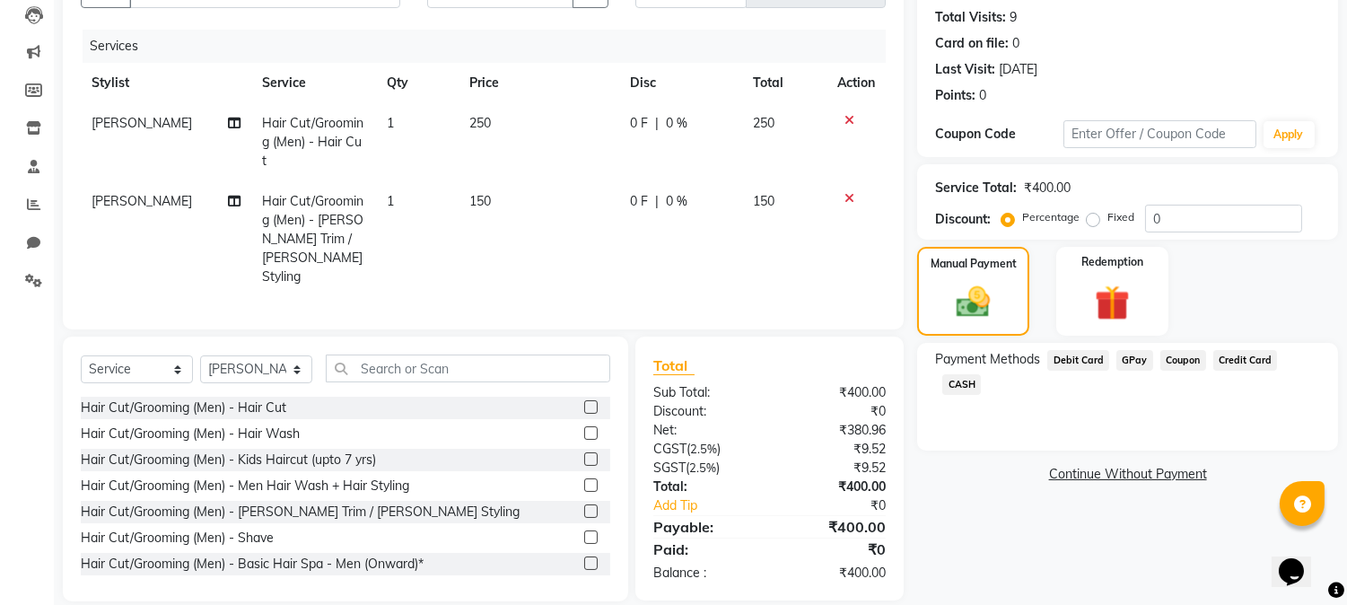
click at [1126, 360] on span "GPay" at bounding box center [1134, 360] width 37 height 21
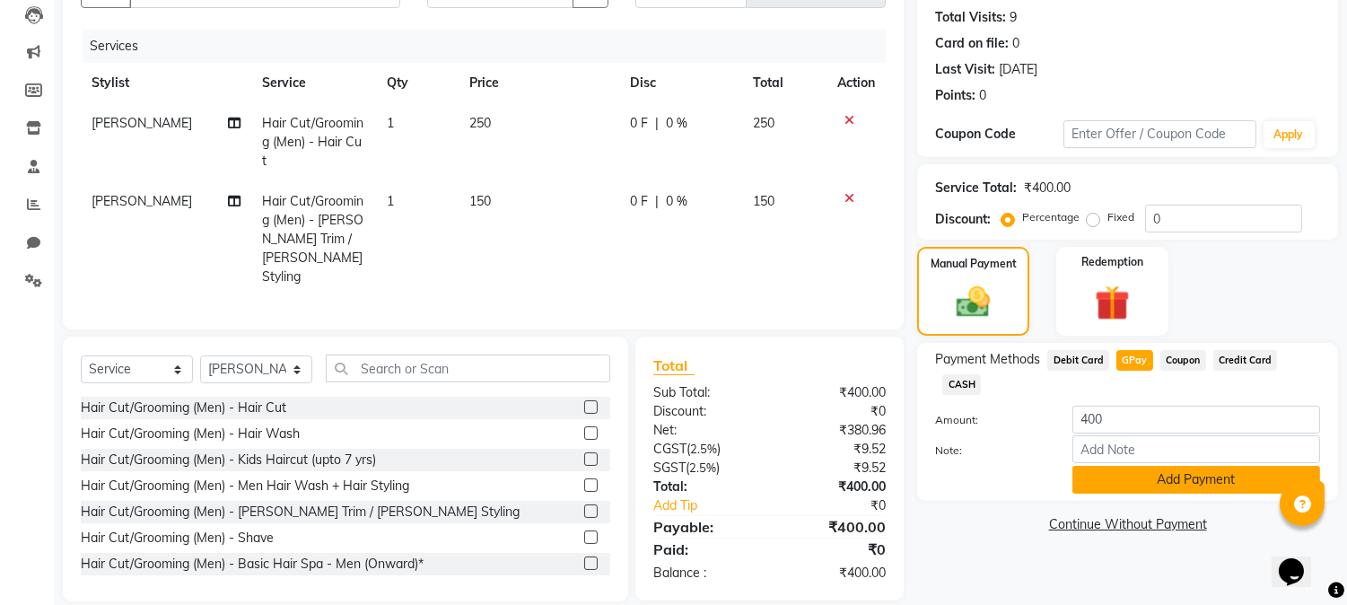
click at [1186, 466] on button "Add Payment" at bounding box center [1196, 480] width 248 height 28
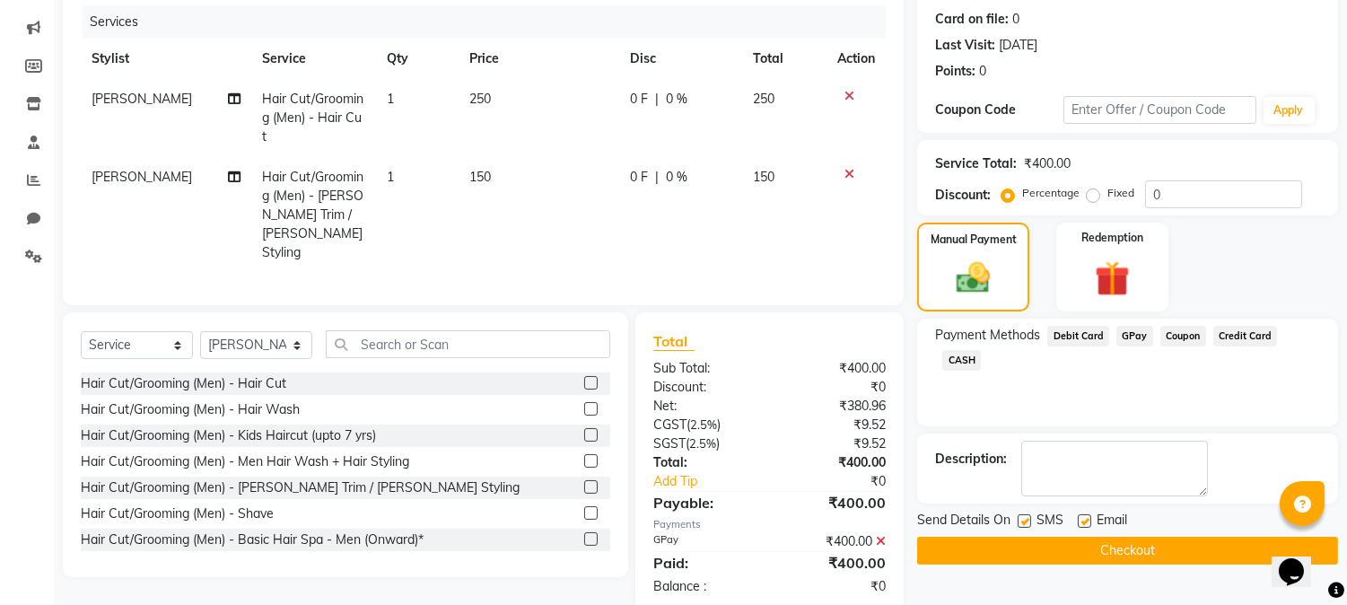
scroll to position [230, 0]
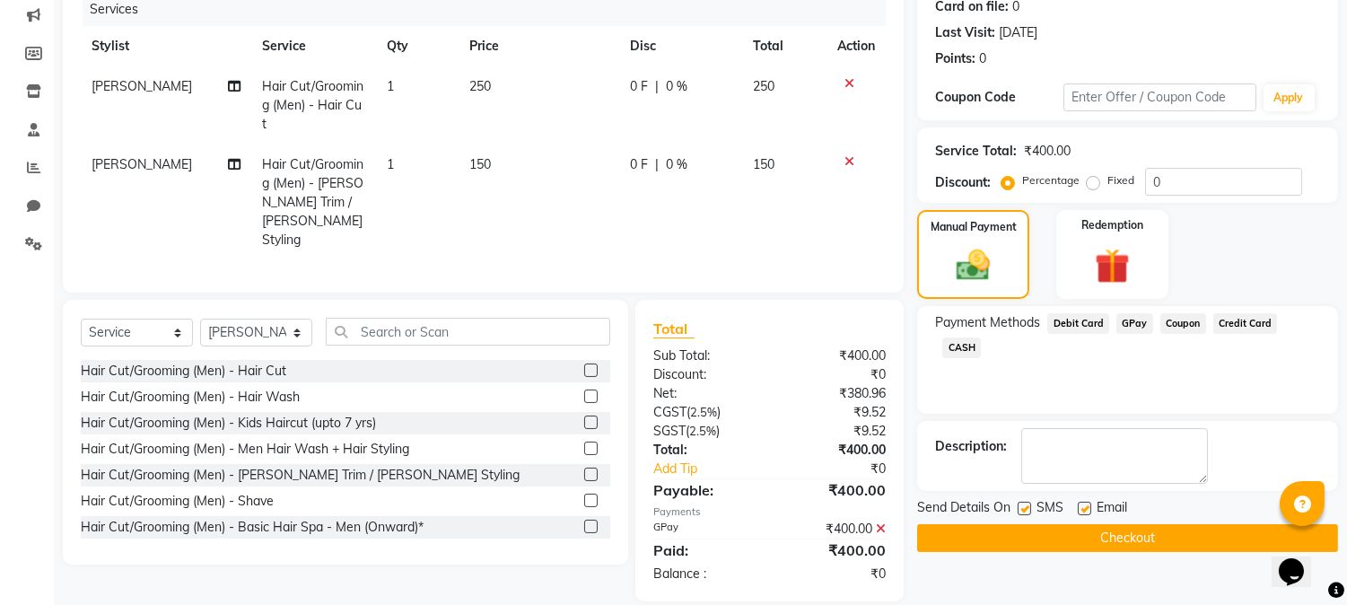
click at [1109, 527] on button "Checkout" at bounding box center [1127, 538] width 421 height 28
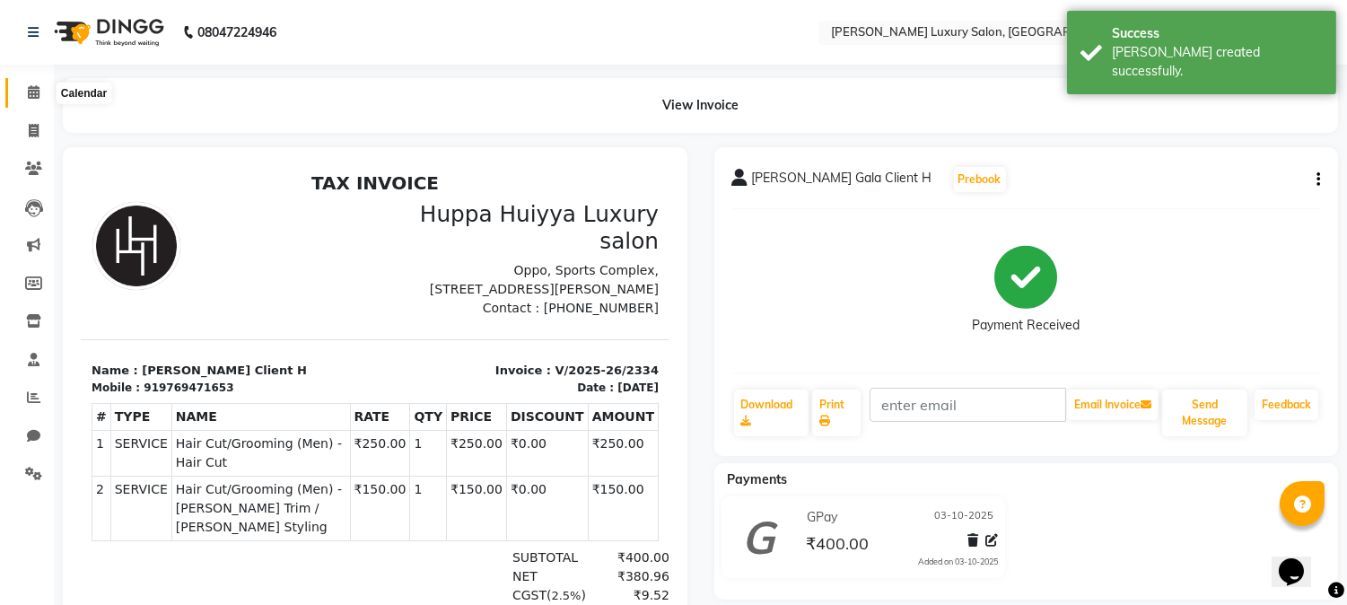
click at [31, 93] on icon at bounding box center [34, 91] width 12 height 13
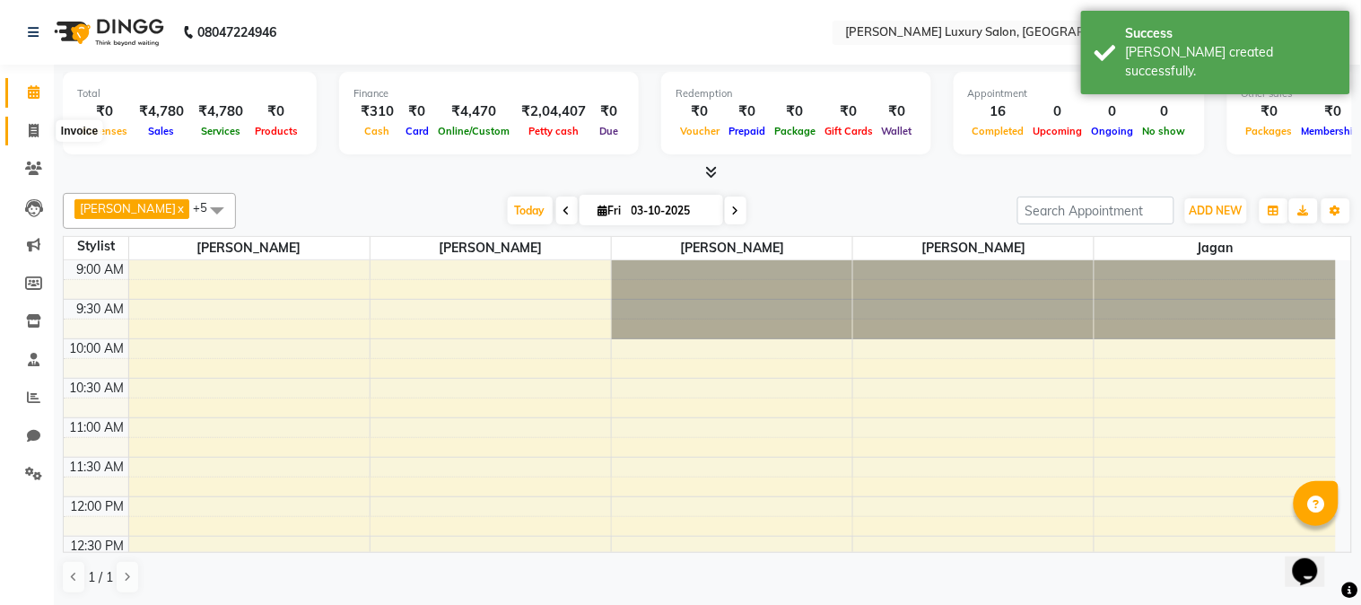
click at [36, 127] on icon at bounding box center [34, 130] width 10 height 13
select select "7752"
select select "service"
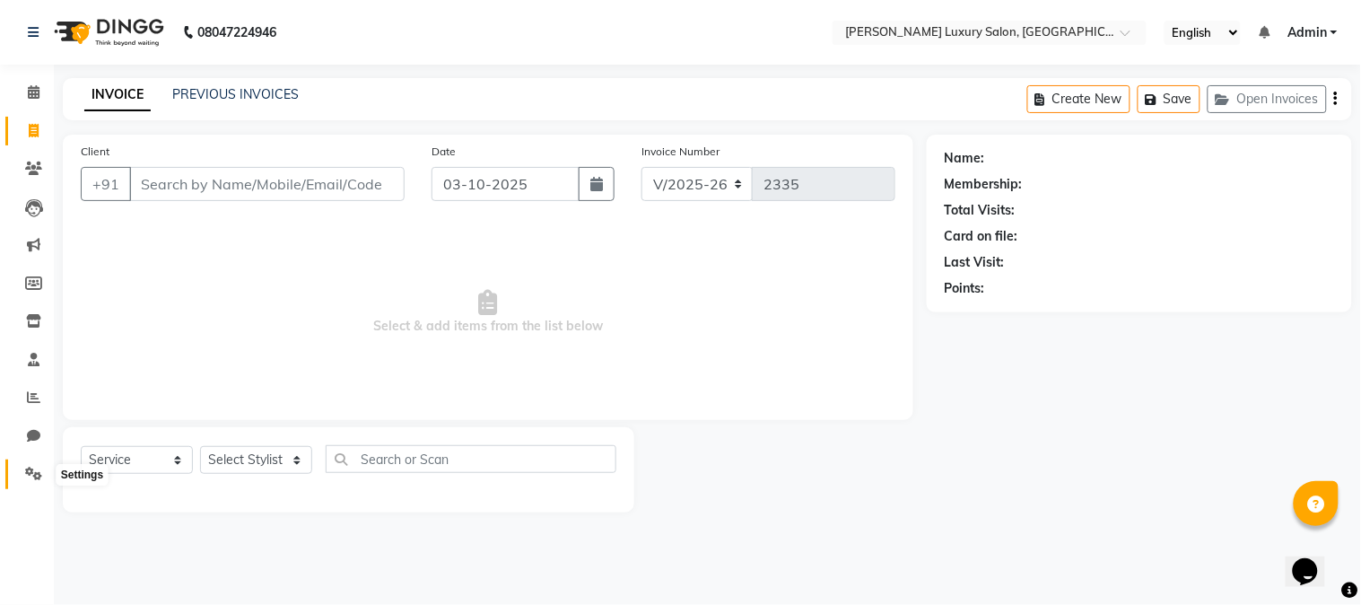
click at [22, 467] on span at bounding box center [33, 474] width 31 height 21
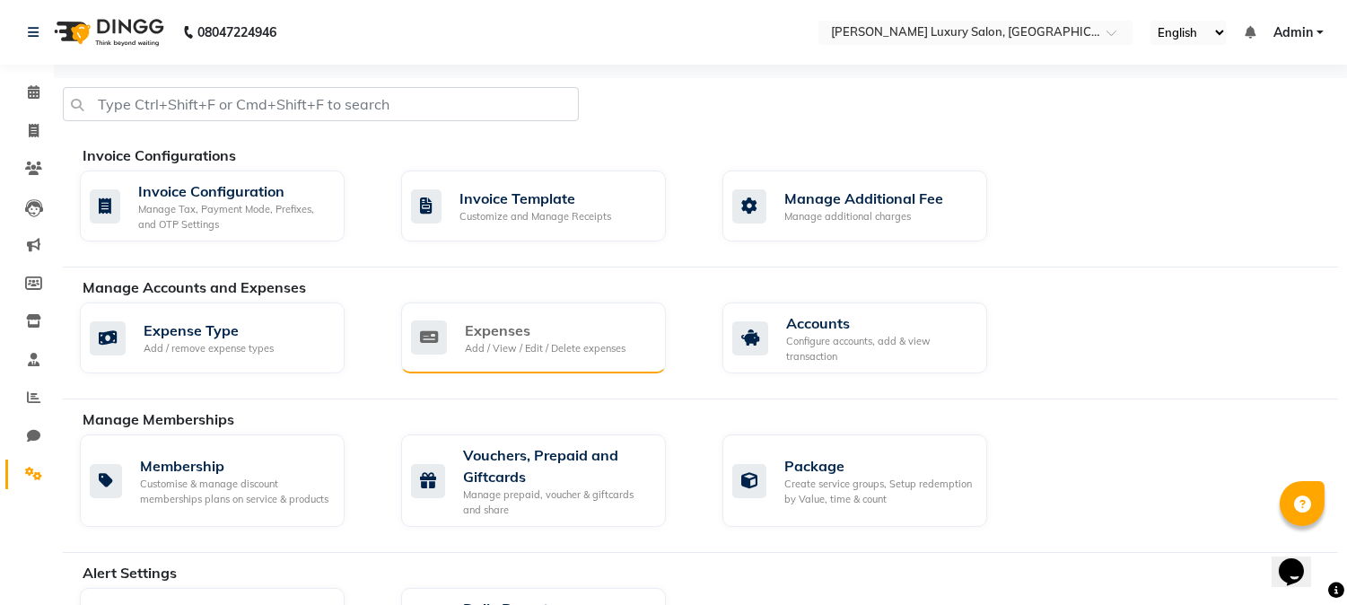
click at [536, 347] on div "Add / View / Edit / Delete expenses" at bounding box center [545, 348] width 161 height 15
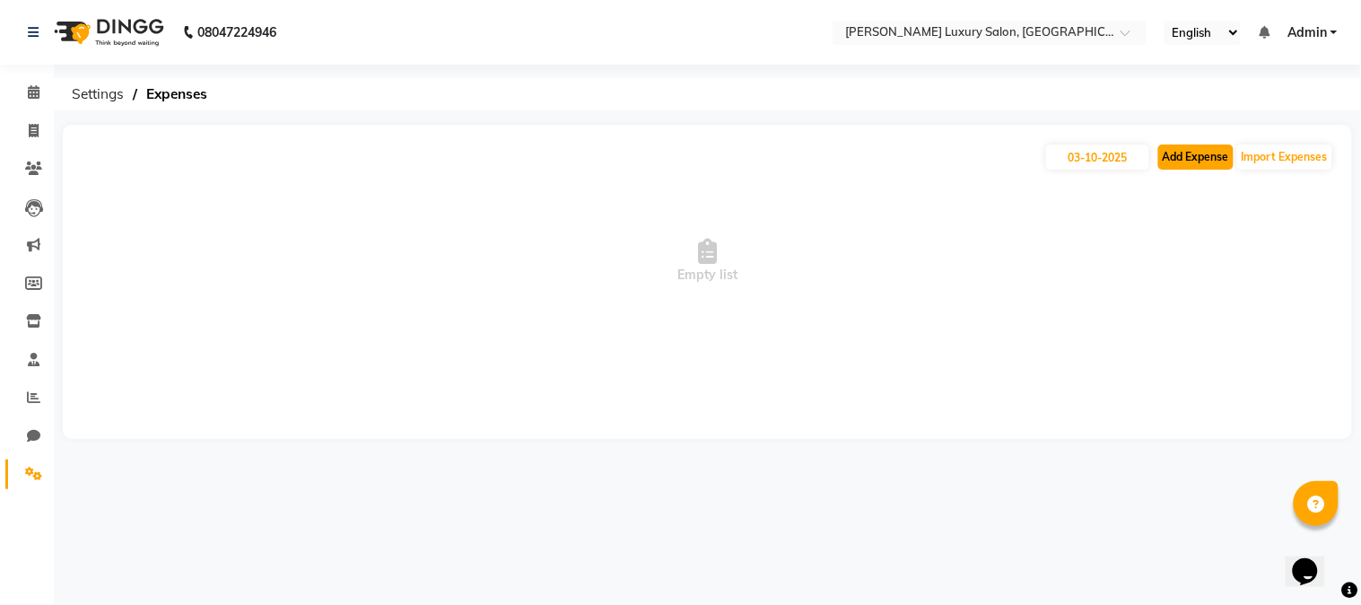
click at [1179, 165] on button "Add Expense" at bounding box center [1195, 156] width 75 height 25
select select "1"
select select "6892"
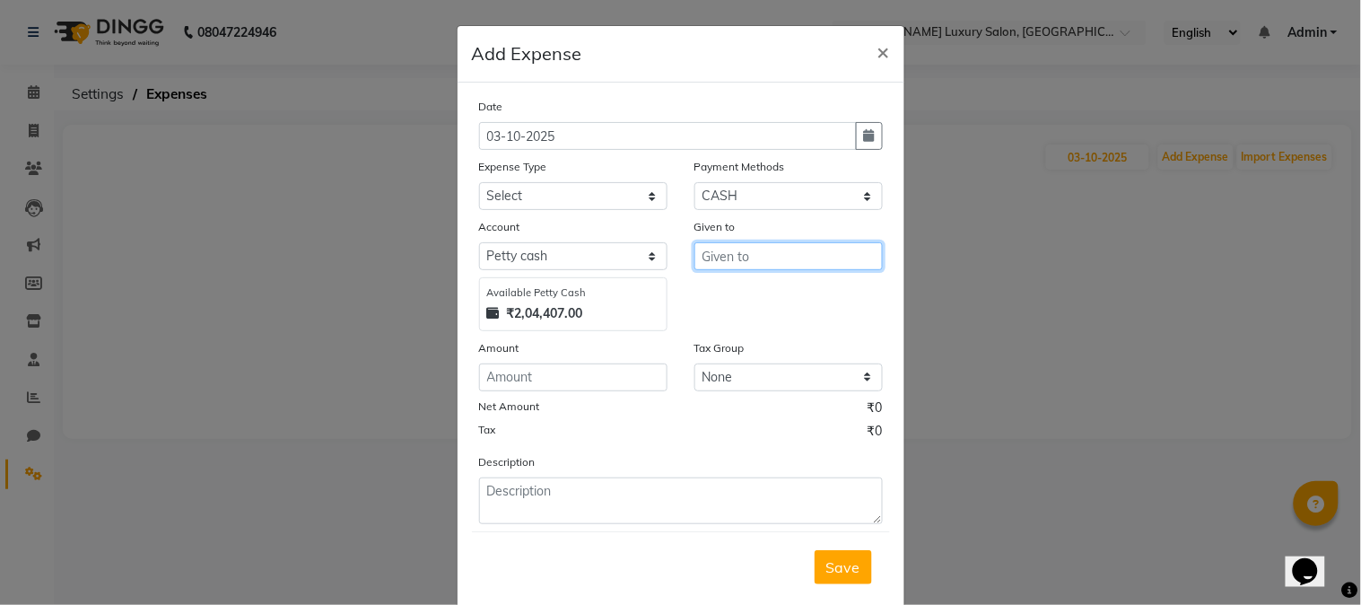
click at [746, 266] on input "text" at bounding box center [788, 256] width 188 height 28
click at [775, 288] on ngb-highlight "[PERSON_NAME]" at bounding box center [766, 294] width 100 height 18
type input "[PERSON_NAME]"
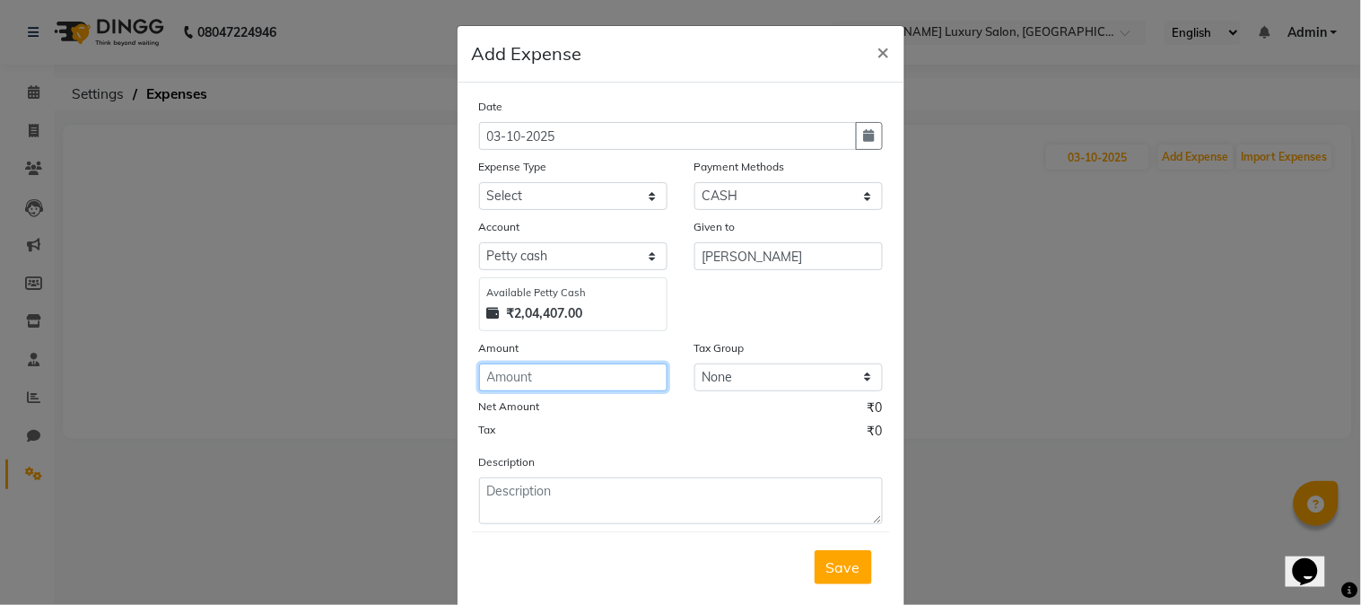
click at [585, 386] on input "number" at bounding box center [573, 377] width 188 height 28
type input "500"
click at [831, 578] on button "Save" at bounding box center [843, 567] width 57 height 34
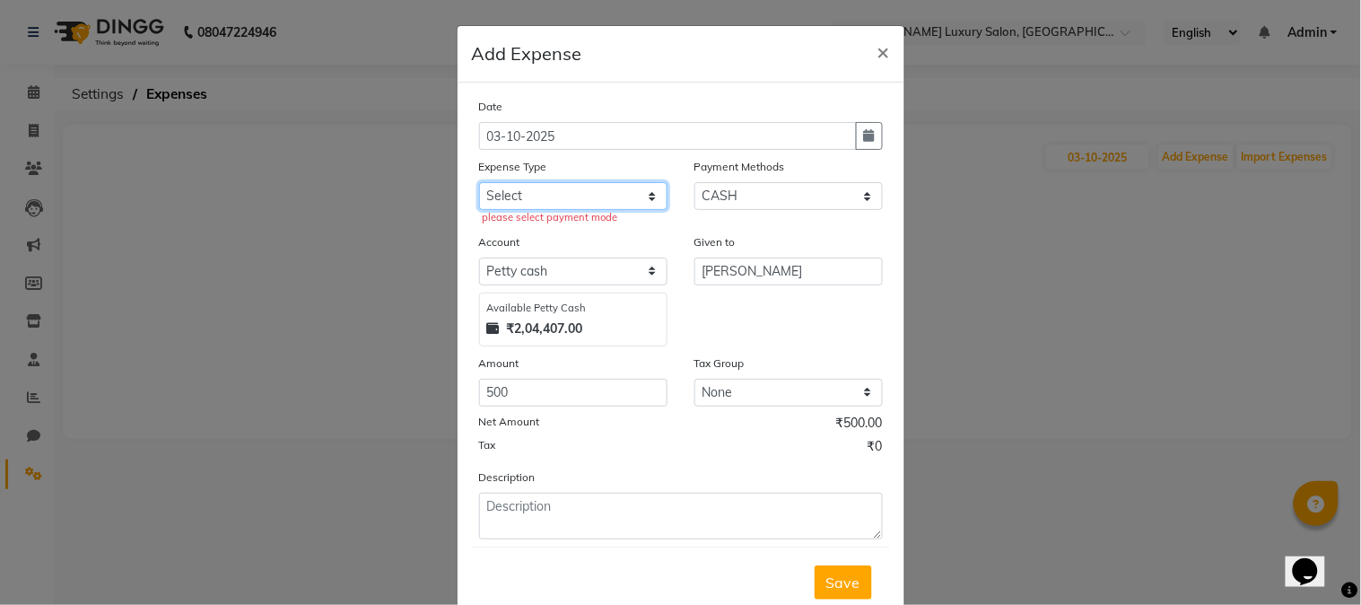
click at [562, 199] on select "Select Advance money Advance Salary AOUTO BILL besleri water Client Snacks Clin…" at bounding box center [573, 196] width 188 height 28
select select "20687"
click at [479, 182] on select "Select Advance money Advance Salary AOUTO BILL besleri water Client Snacks Clin…" at bounding box center [573, 196] width 188 height 28
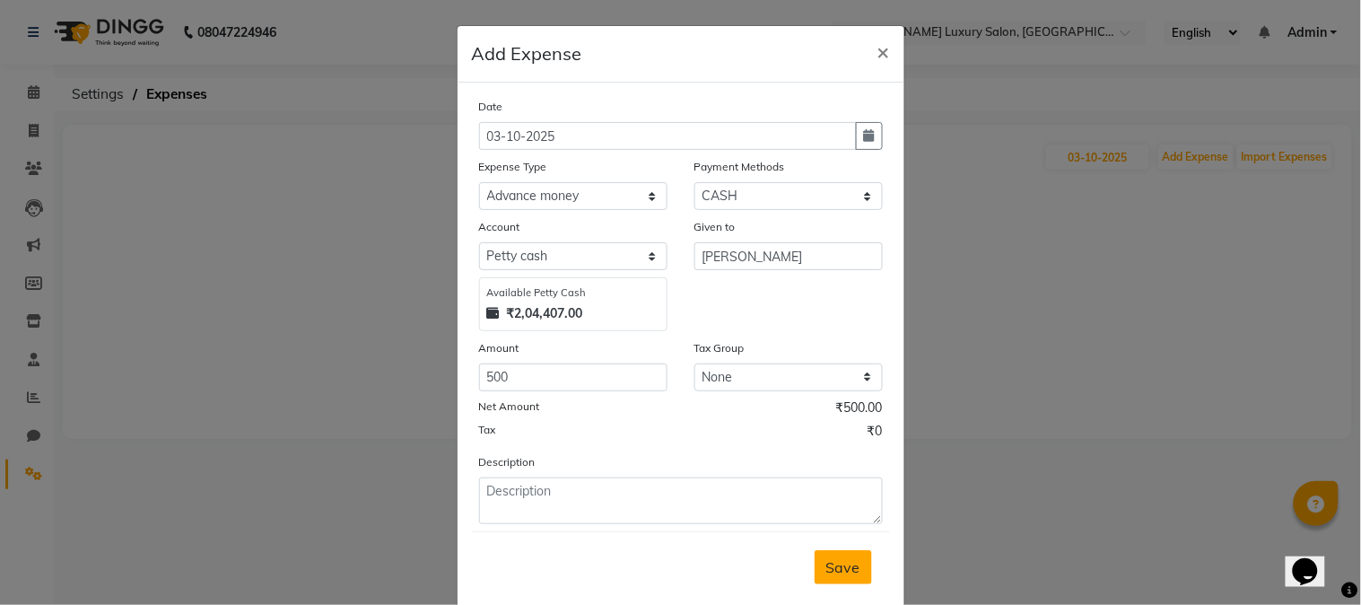
click at [829, 571] on span "Save" at bounding box center [843, 567] width 34 height 18
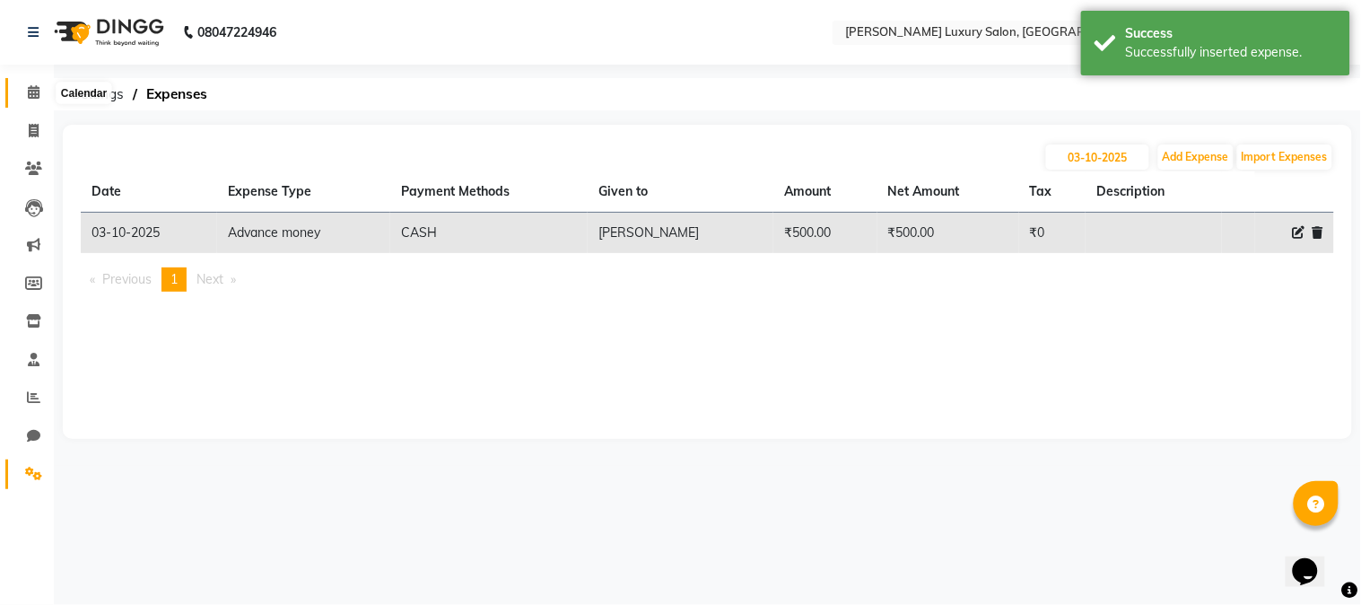
click at [24, 86] on span at bounding box center [33, 93] width 31 height 21
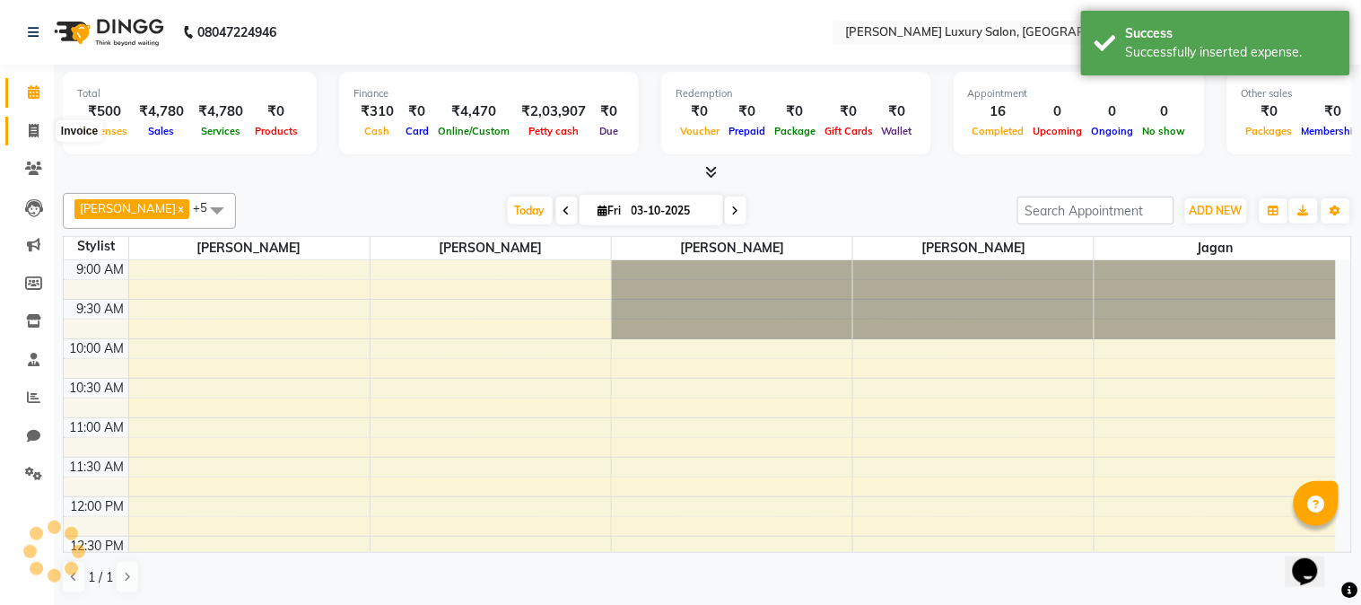
click at [33, 127] on icon at bounding box center [34, 130] width 10 height 13
select select "service"
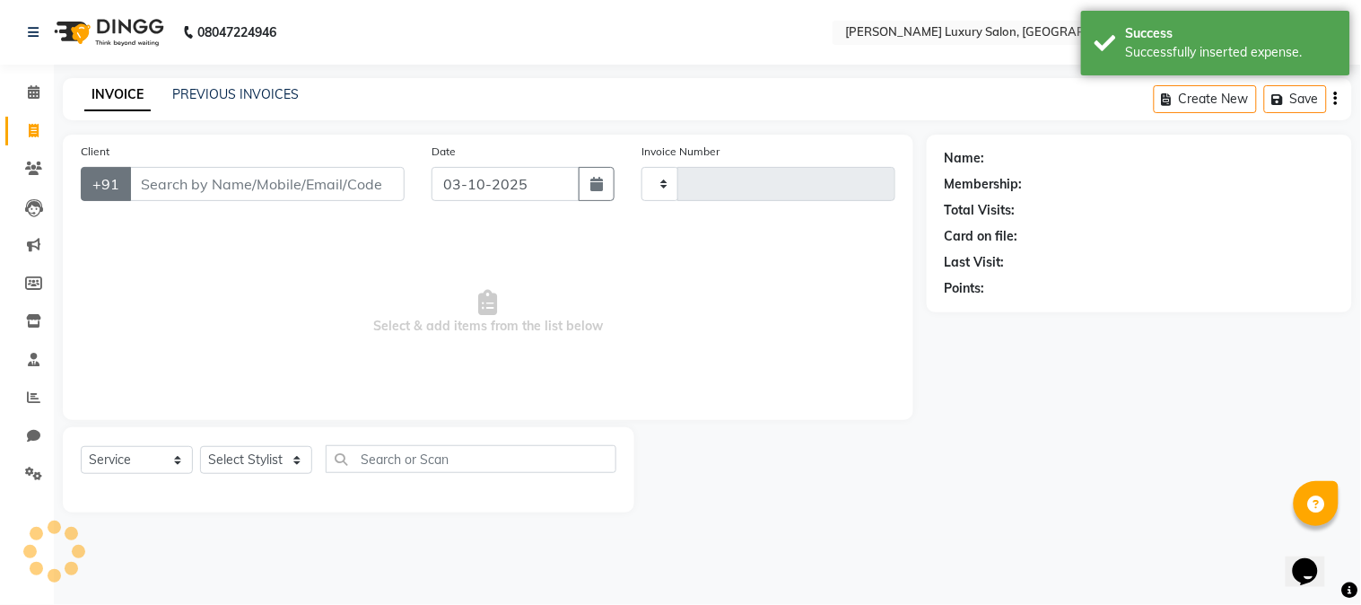
type input "2335"
select select "7752"
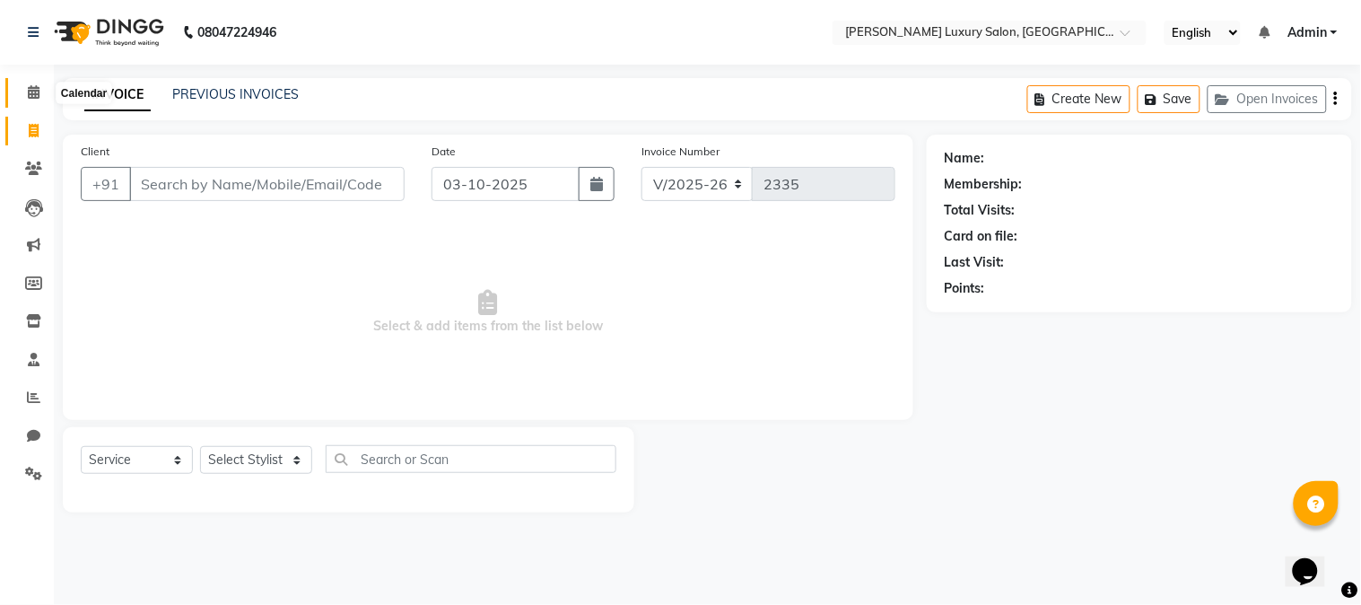
click at [39, 94] on span at bounding box center [33, 93] width 31 height 21
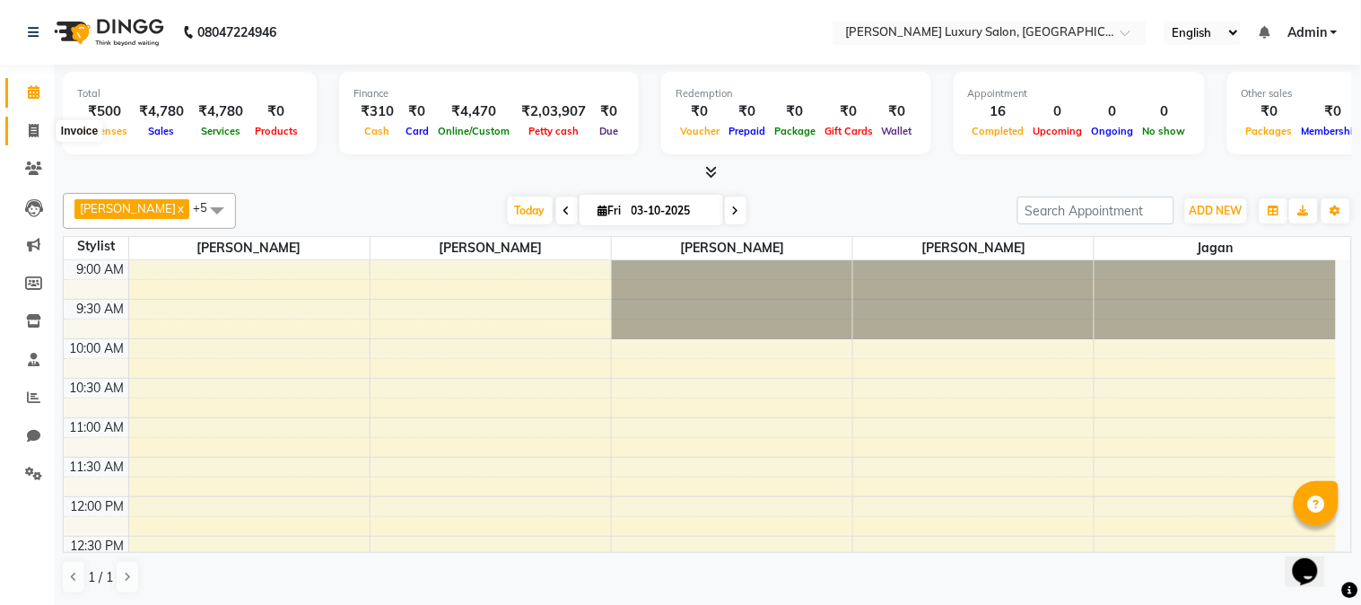
click at [29, 128] on icon at bounding box center [34, 130] width 10 height 13
select select "7752"
select select "service"
